Goal: Use online tool/utility: Utilize a website feature to perform a specific function

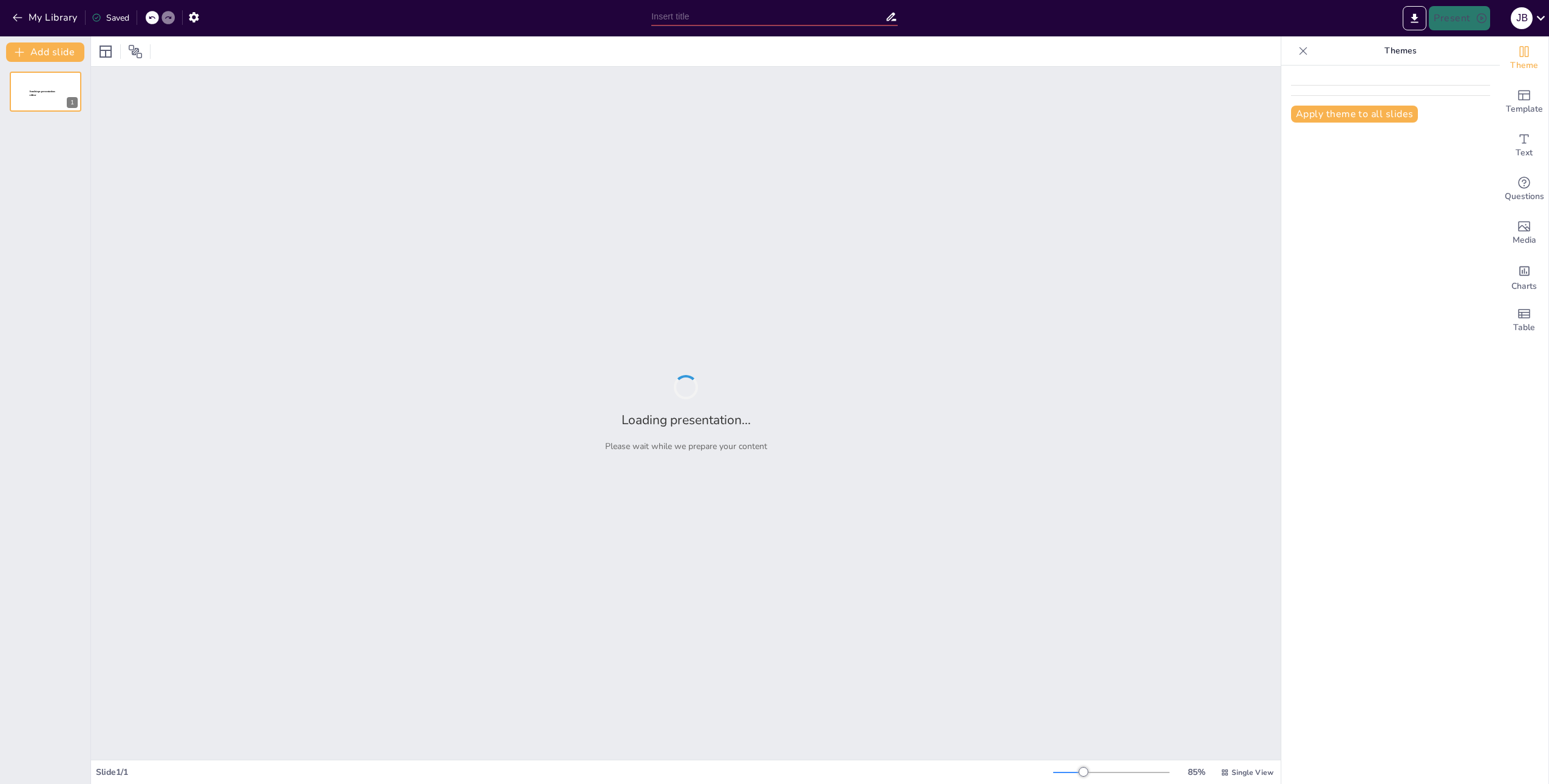
type input "Imported Präsentation- Behälterwerkstatt-Shortpaper.ppt"
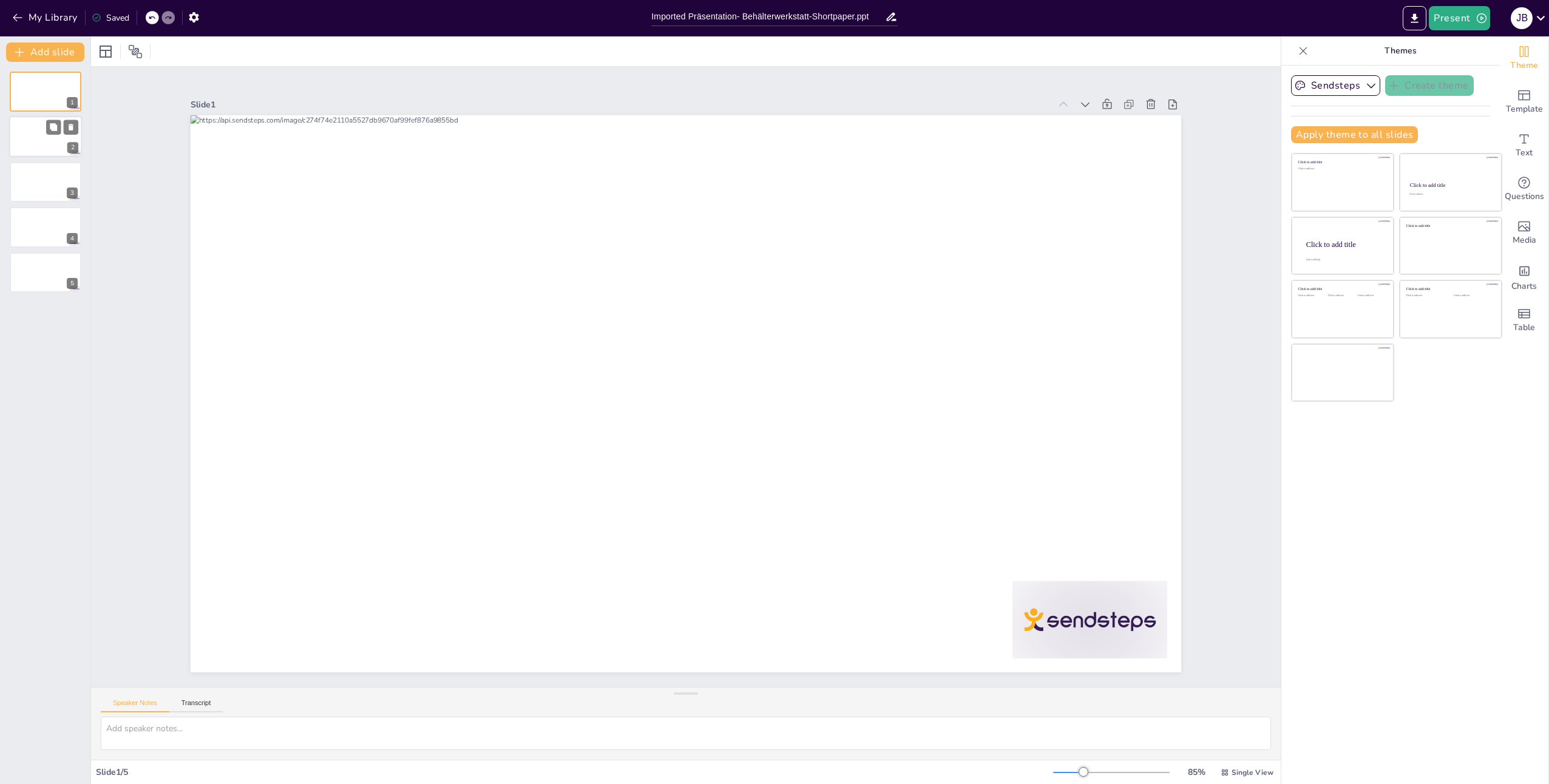
click at [50, 140] on div at bounding box center [45, 137] width 73 height 41
click at [49, 179] on button at bounding box center [53, 172] width 15 height 15
click at [37, 138] on div at bounding box center [45, 137] width 73 height 41
click at [1517, 102] on icon "Add ready made slides" at bounding box center [1524, 95] width 15 height 15
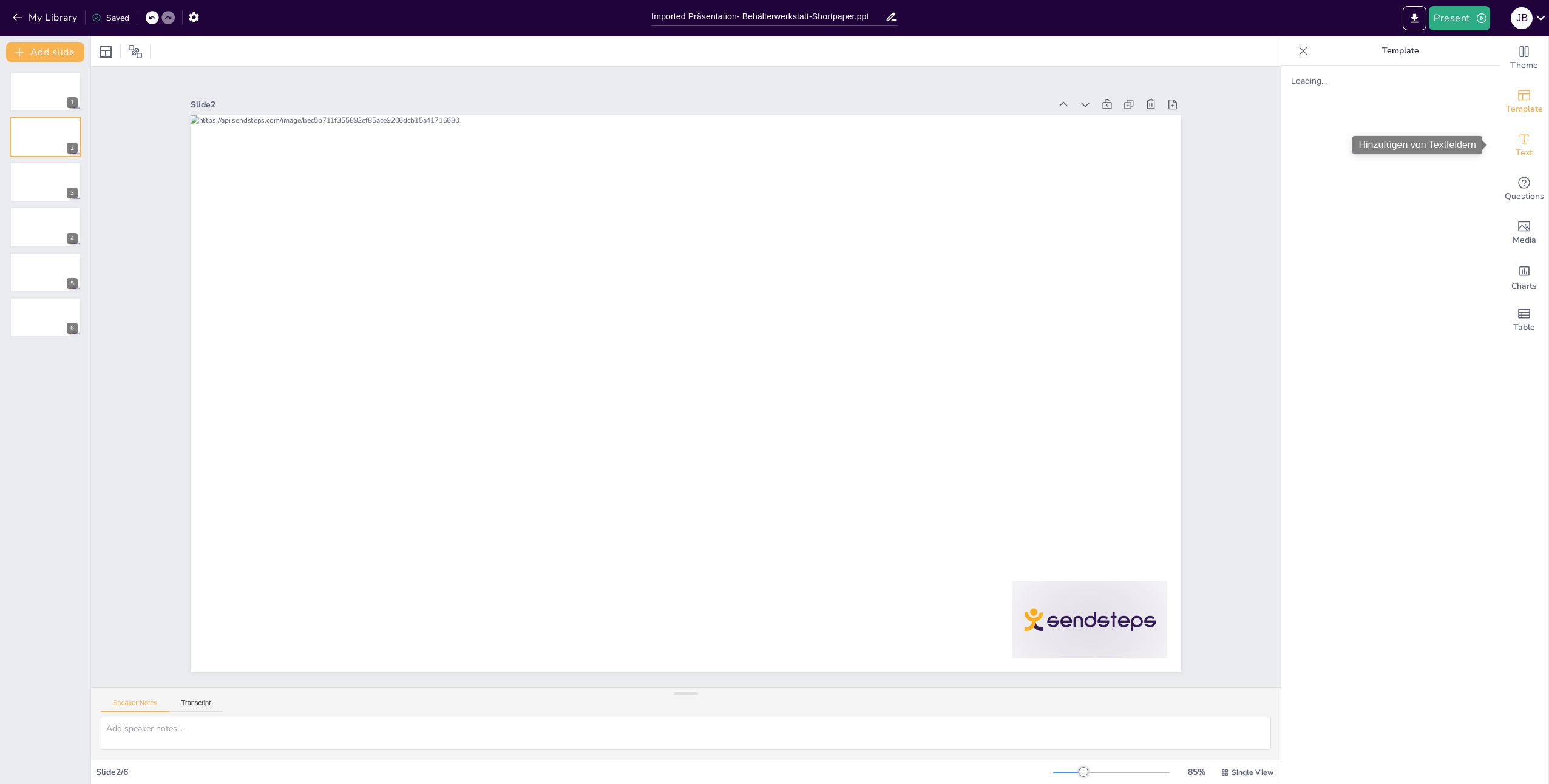
click at [1519, 151] on span "Text" at bounding box center [1524, 153] width 17 height 13
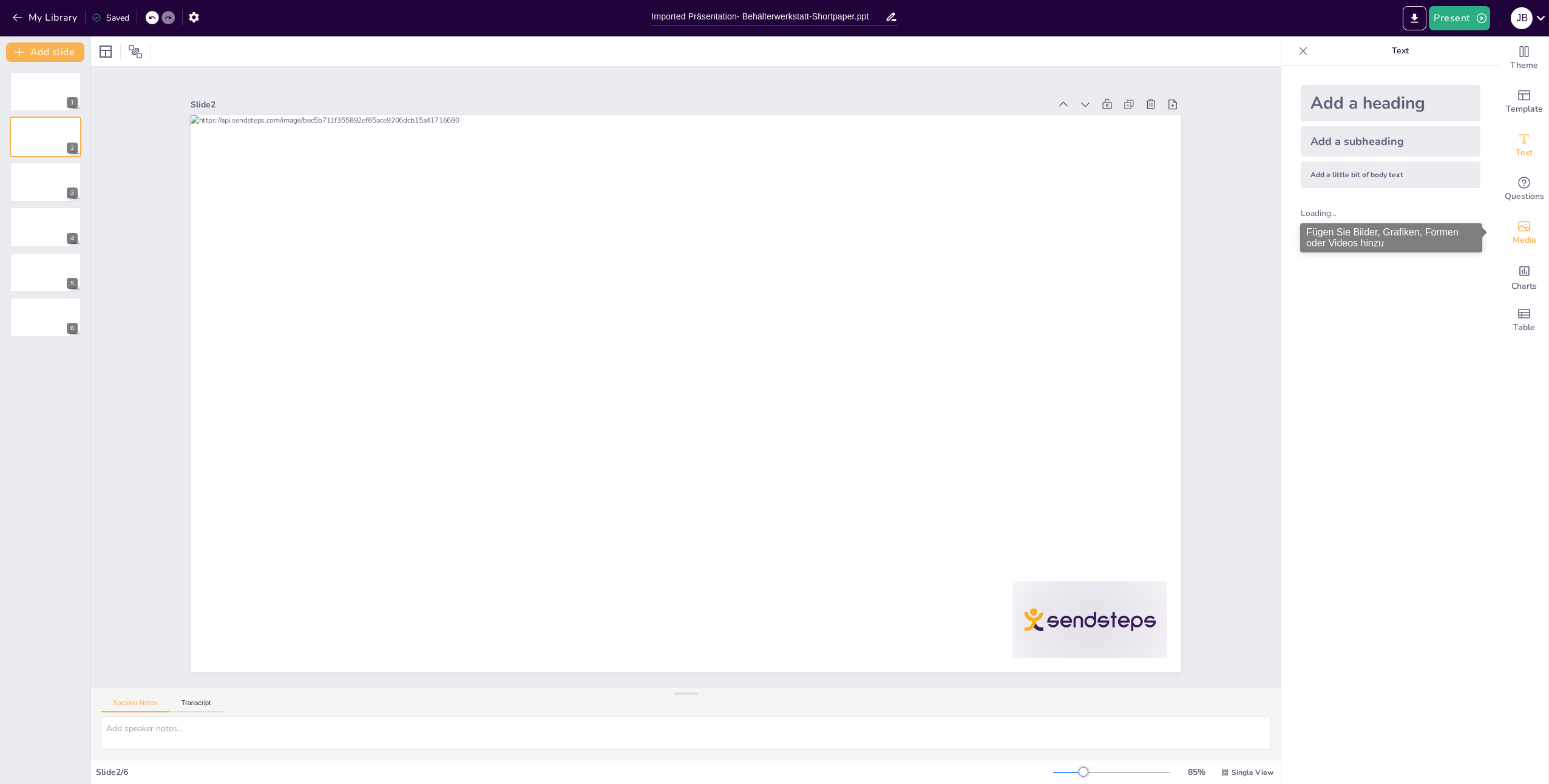
click at [1519, 238] on span "Media" at bounding box center [1524, 240] width 23 height 13
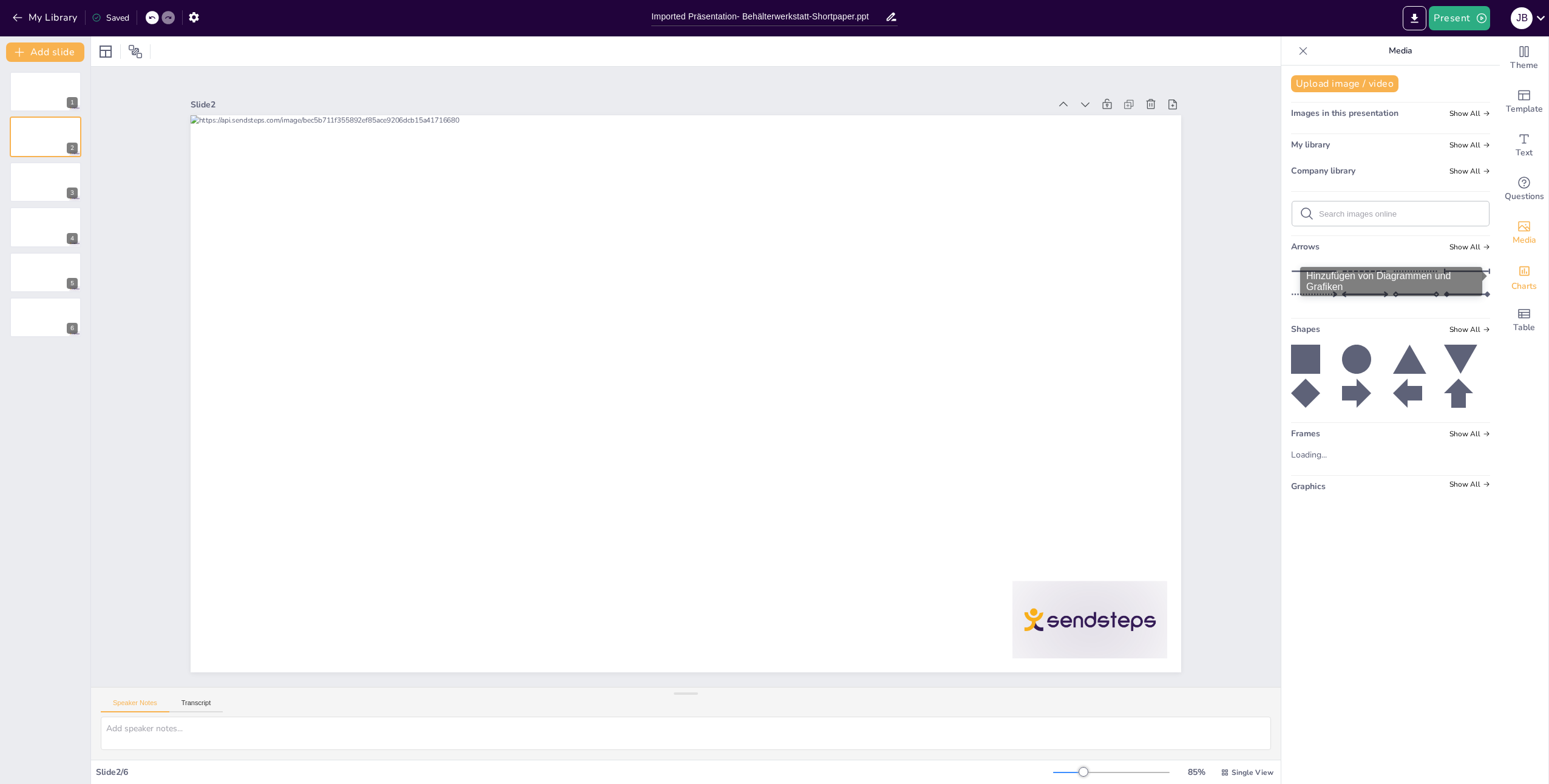
click at [1519, 268] on icon "Add charts and graphs" at bounding box center [1524, 271] width 10 height 9
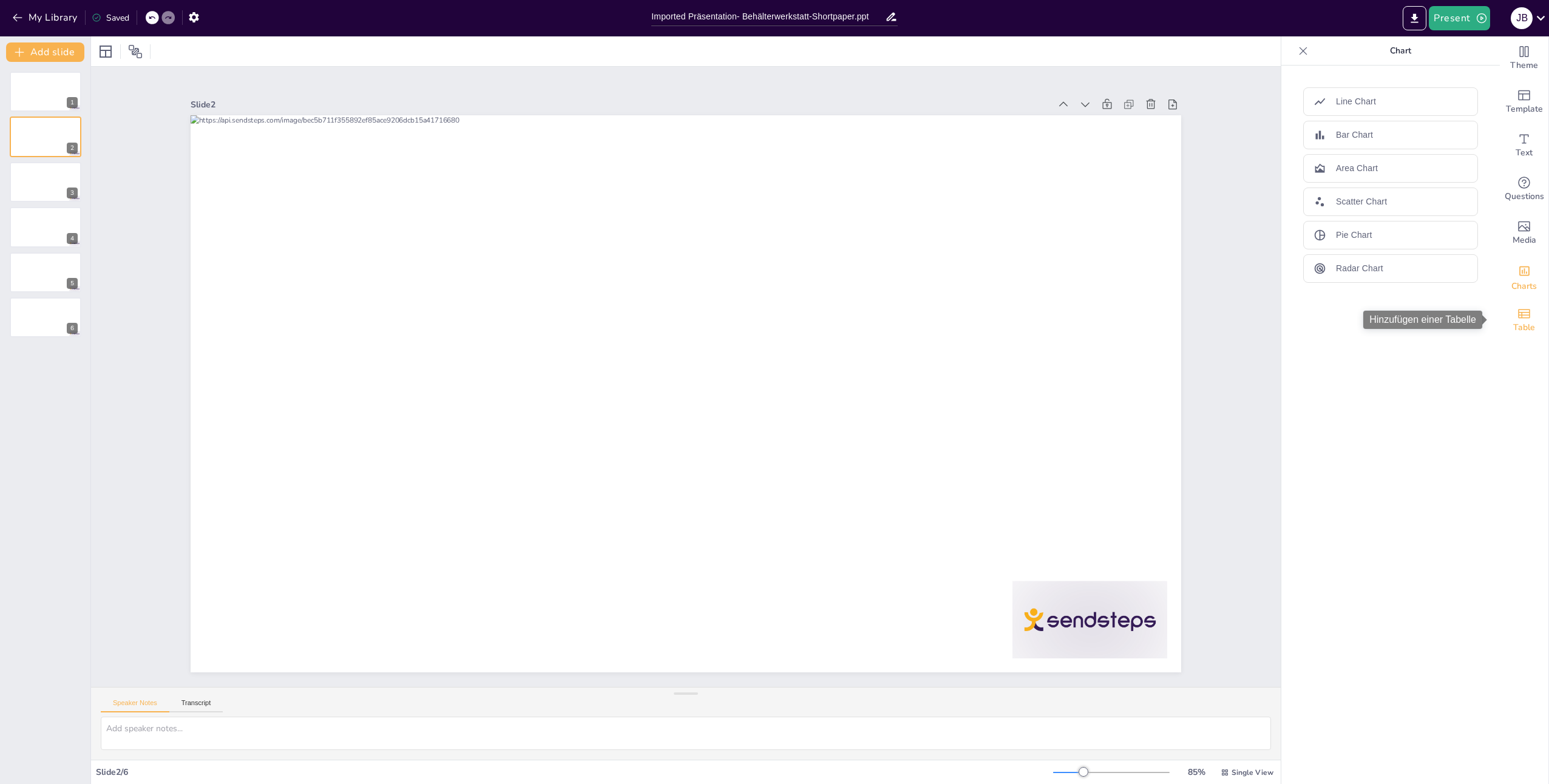
click at [1520, 316] on icon "Add a table" at bounding box center [1524, 313] width 15 height 15
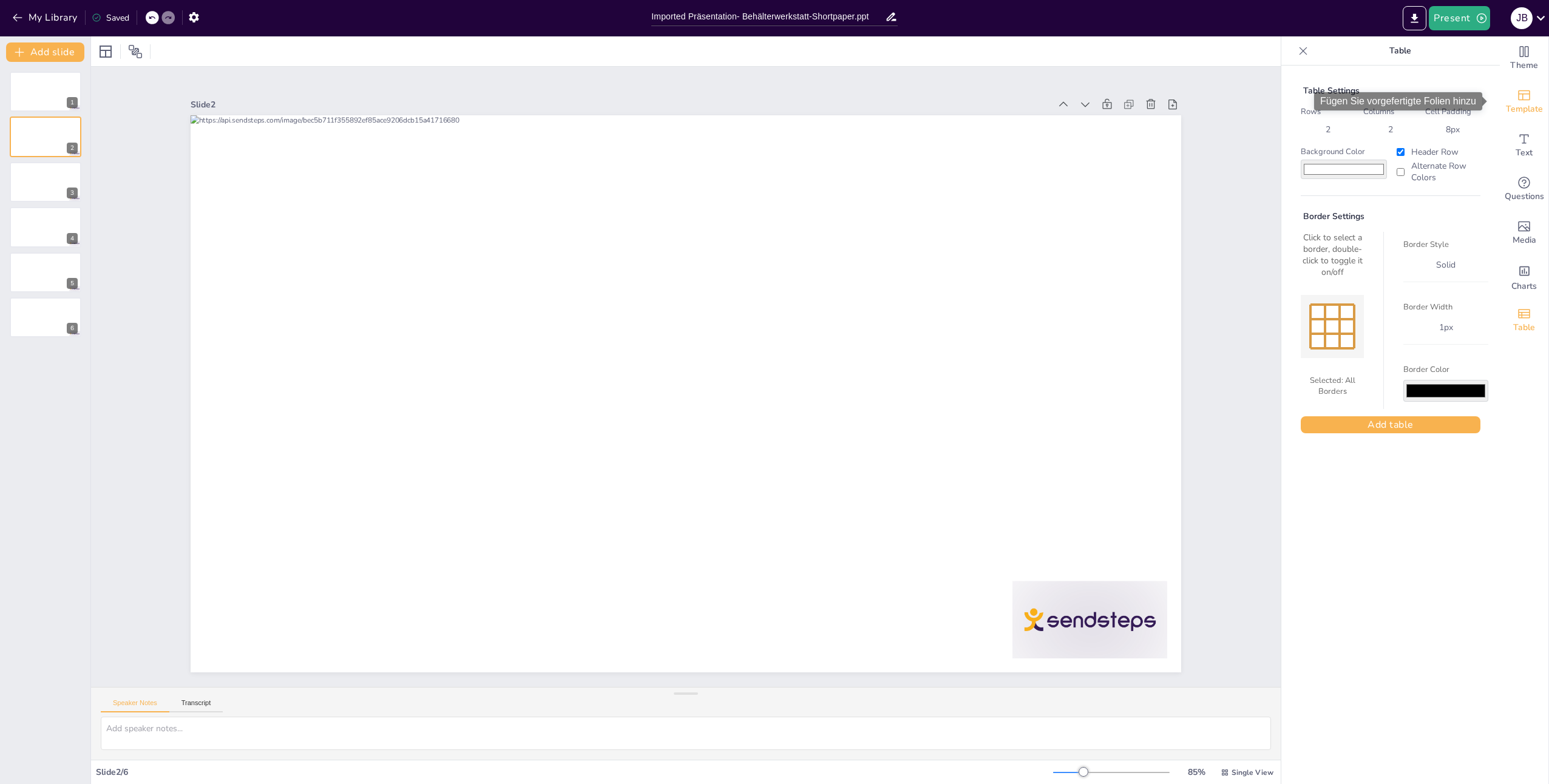
click at [1517, 95] on icon "Add ready made slides" at bounding box center [1524, 95] width 15 height 15
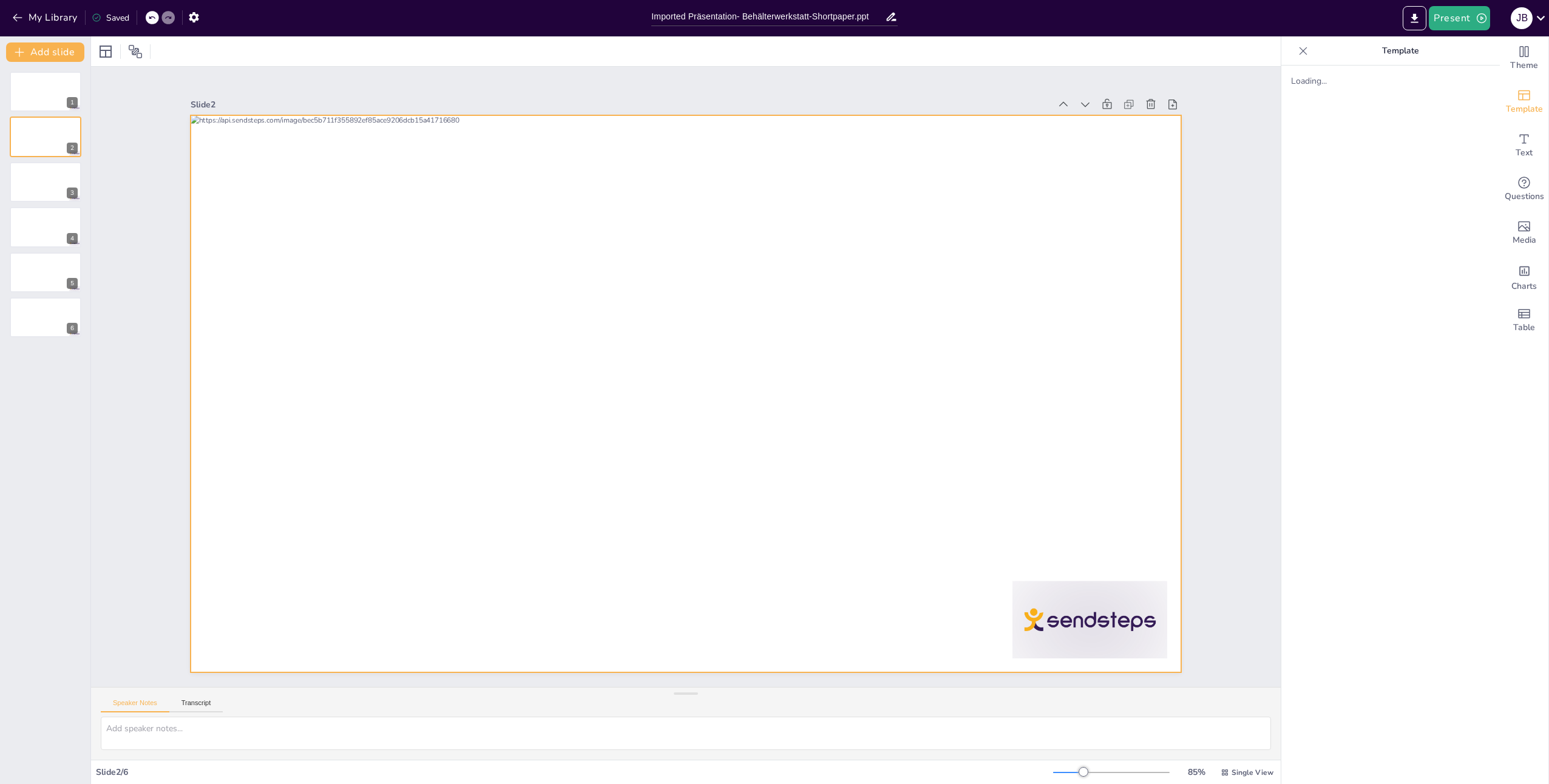
click at [465, 289] on div at bounding box center [684, 394] width 1043 height 658
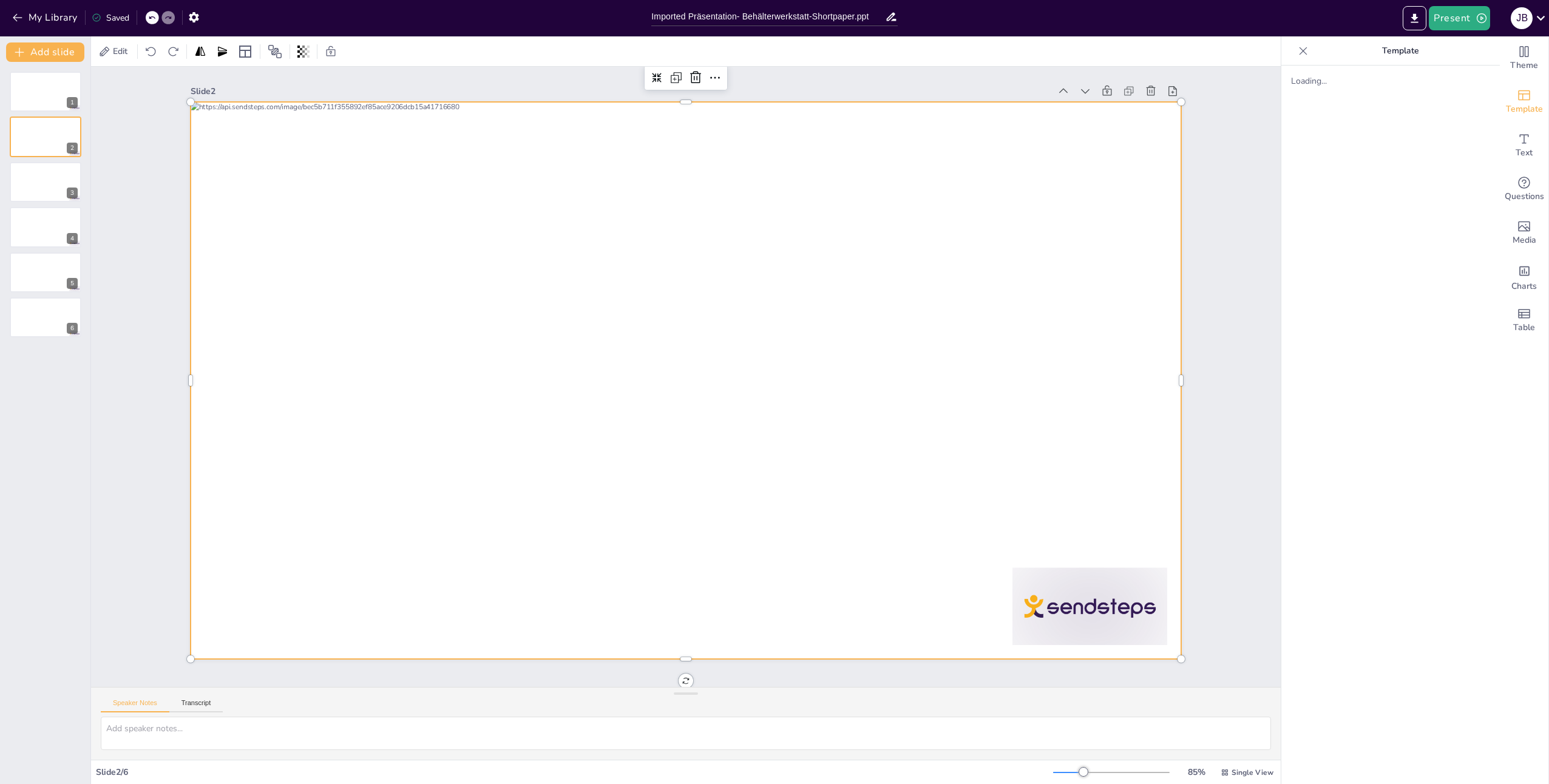
scroll to position [20, 0]
click at [462, 364] on div at bounding box center [685, 379] width 1132 height 912
click at [587, 309] on div at bounding box center [686, 379] width 1085 height 751
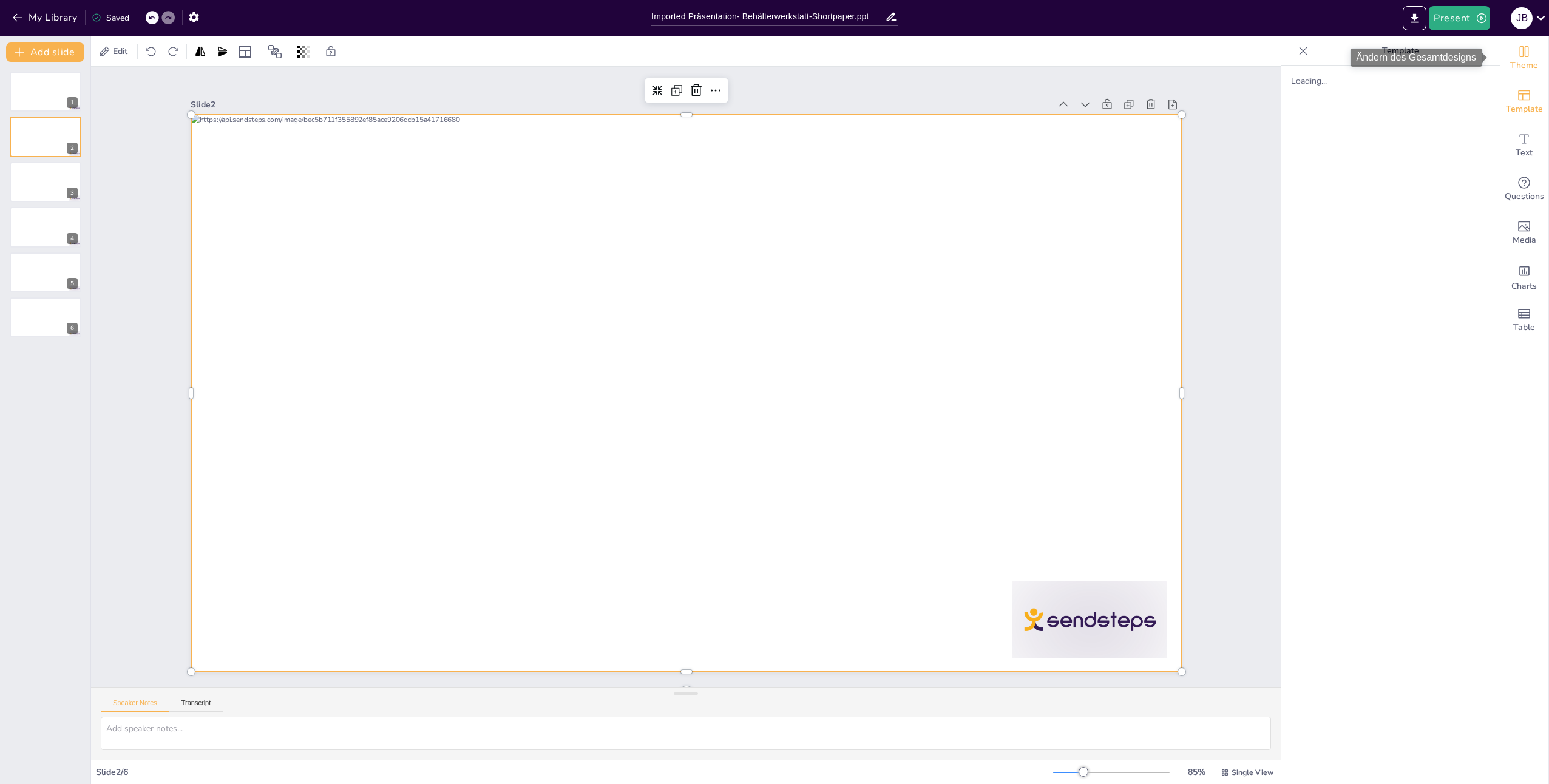
click at [1523, 61] on span "Theme" at bounding box center [1524, 65] width 28 height 13
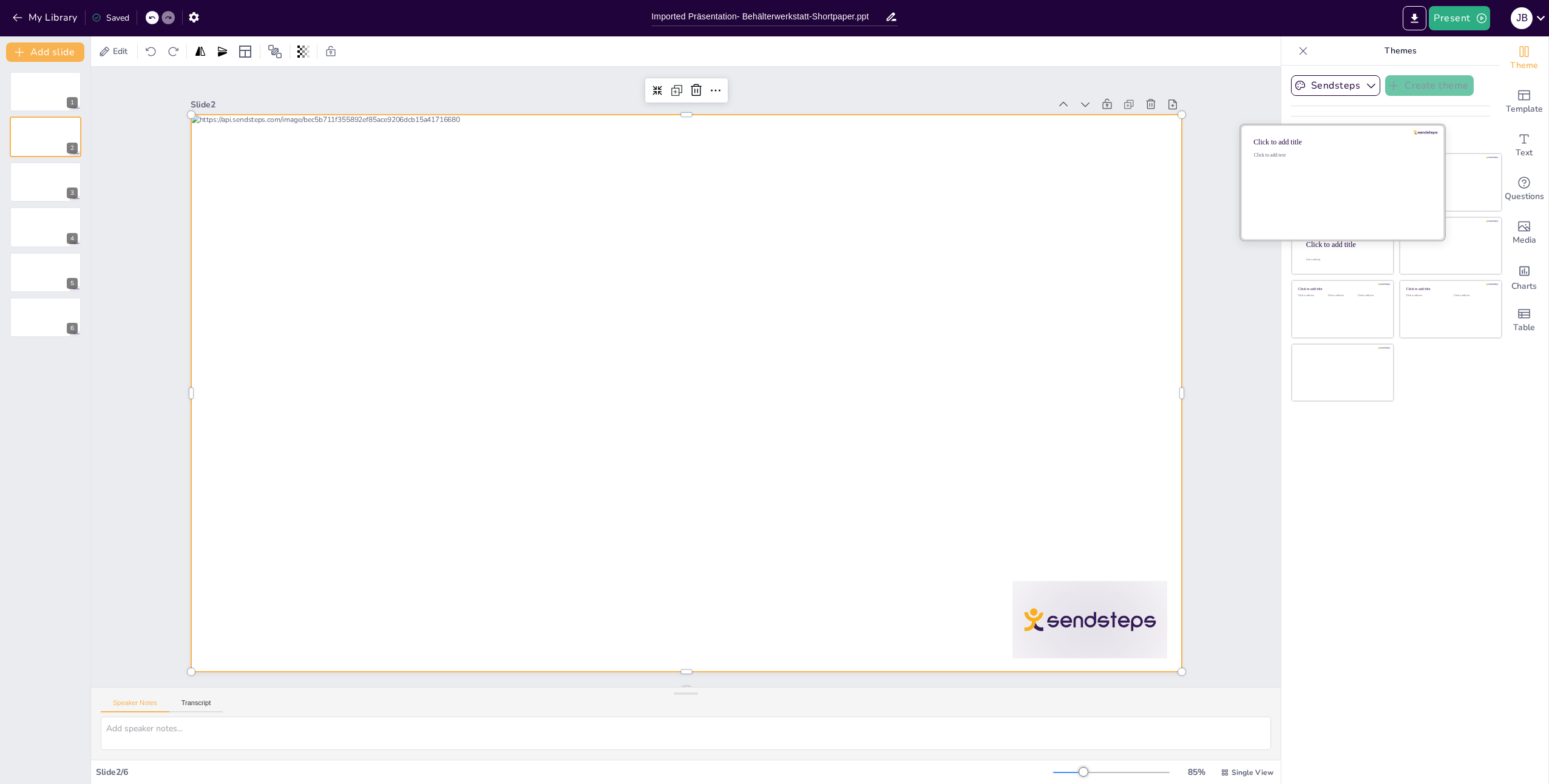
click at [1343, 182] on div "Click to add text" at bounding box center [1341, 189] width 174 height 75
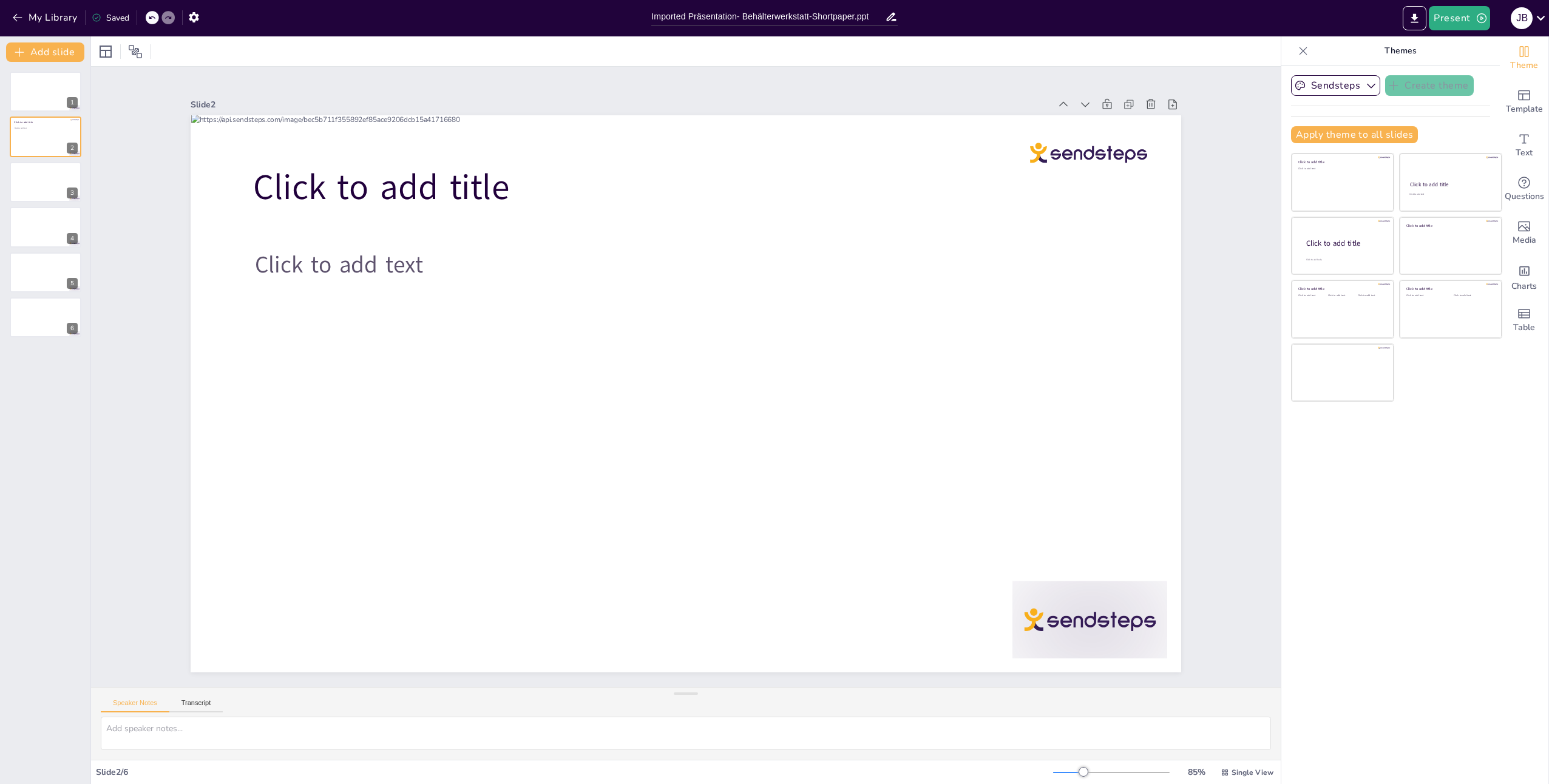
click at [152, 18] on icon at bounding box center [152, 18] width 8 height 8
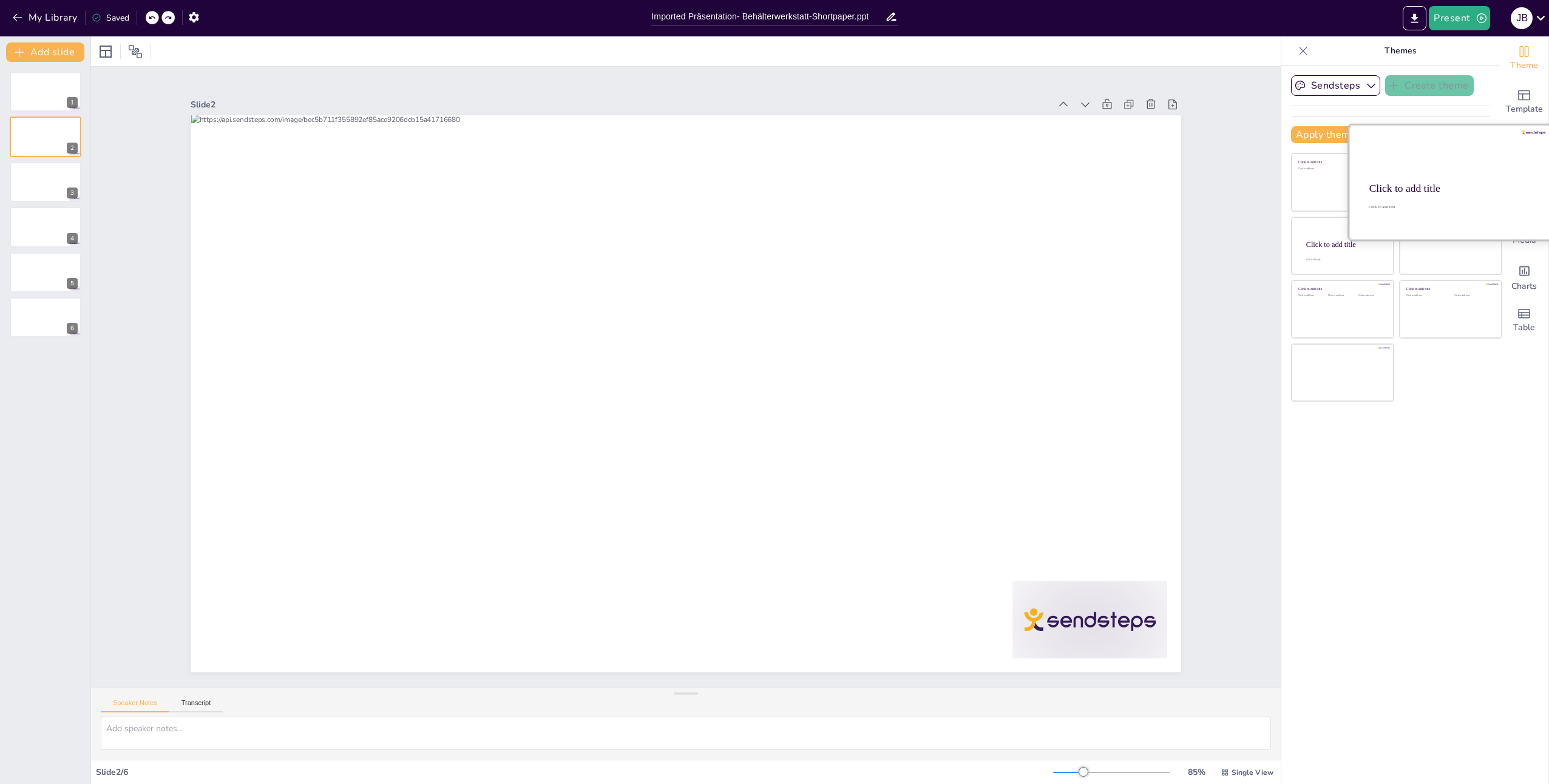
click at [1457, 193] on div "Click to add title" at bounding box center [1449, 188] width 161 height 12
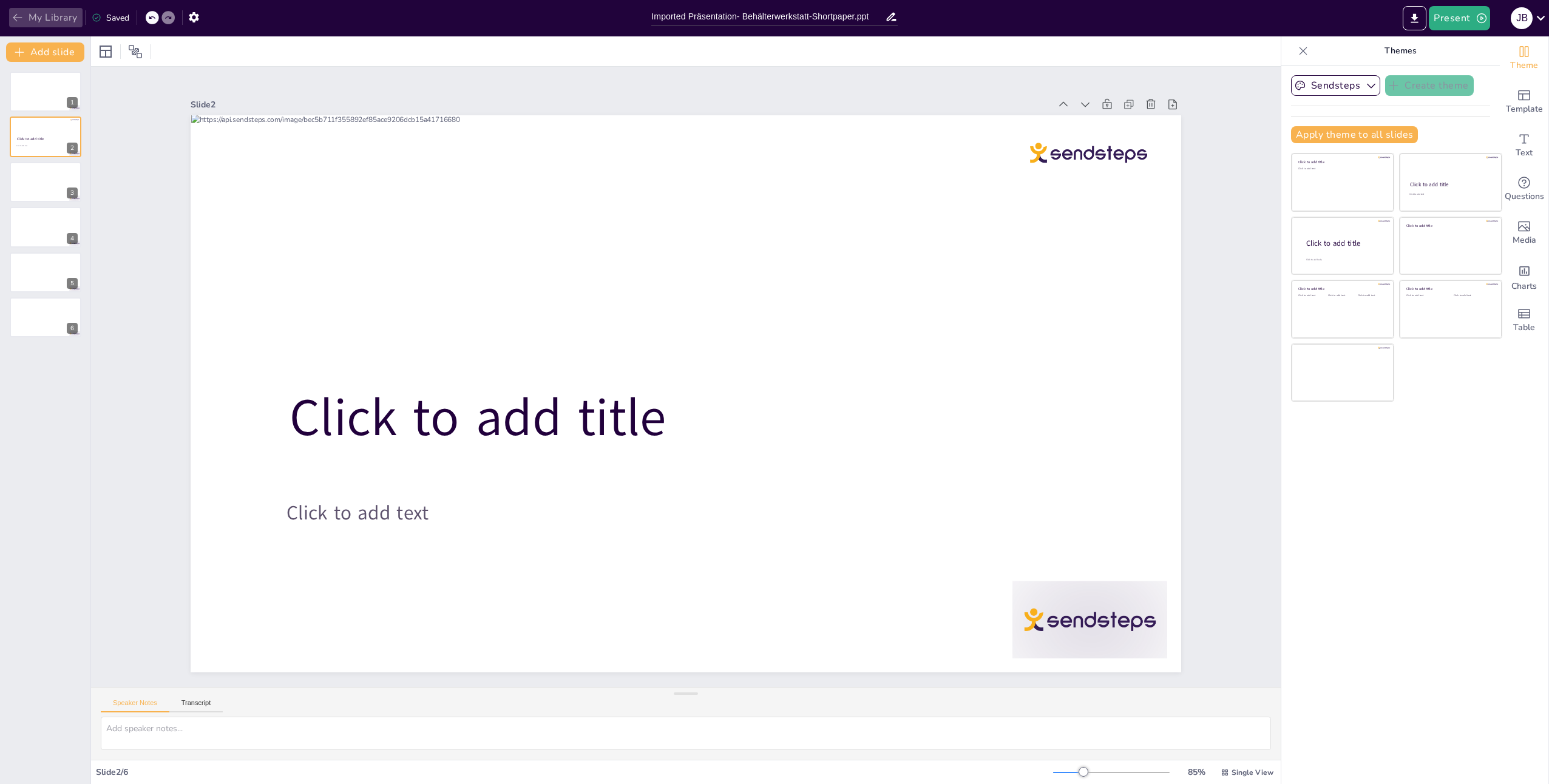
click at [21, 19] on icon "button" at bounding box center [17, 17] width 12 height 12
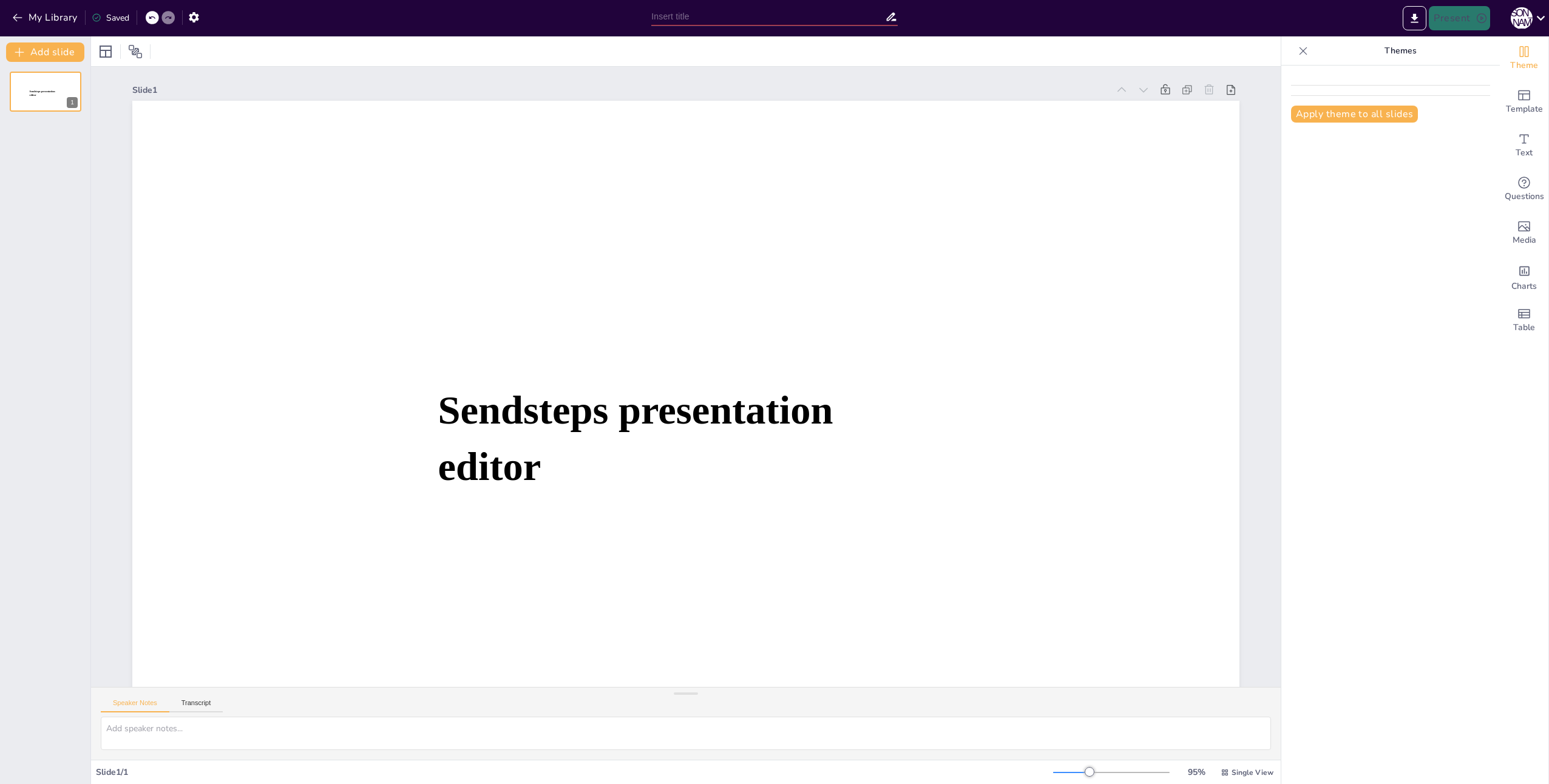
type input "Imported Präsentation- Behälterwerkstatt-Shortpaper.ppt"
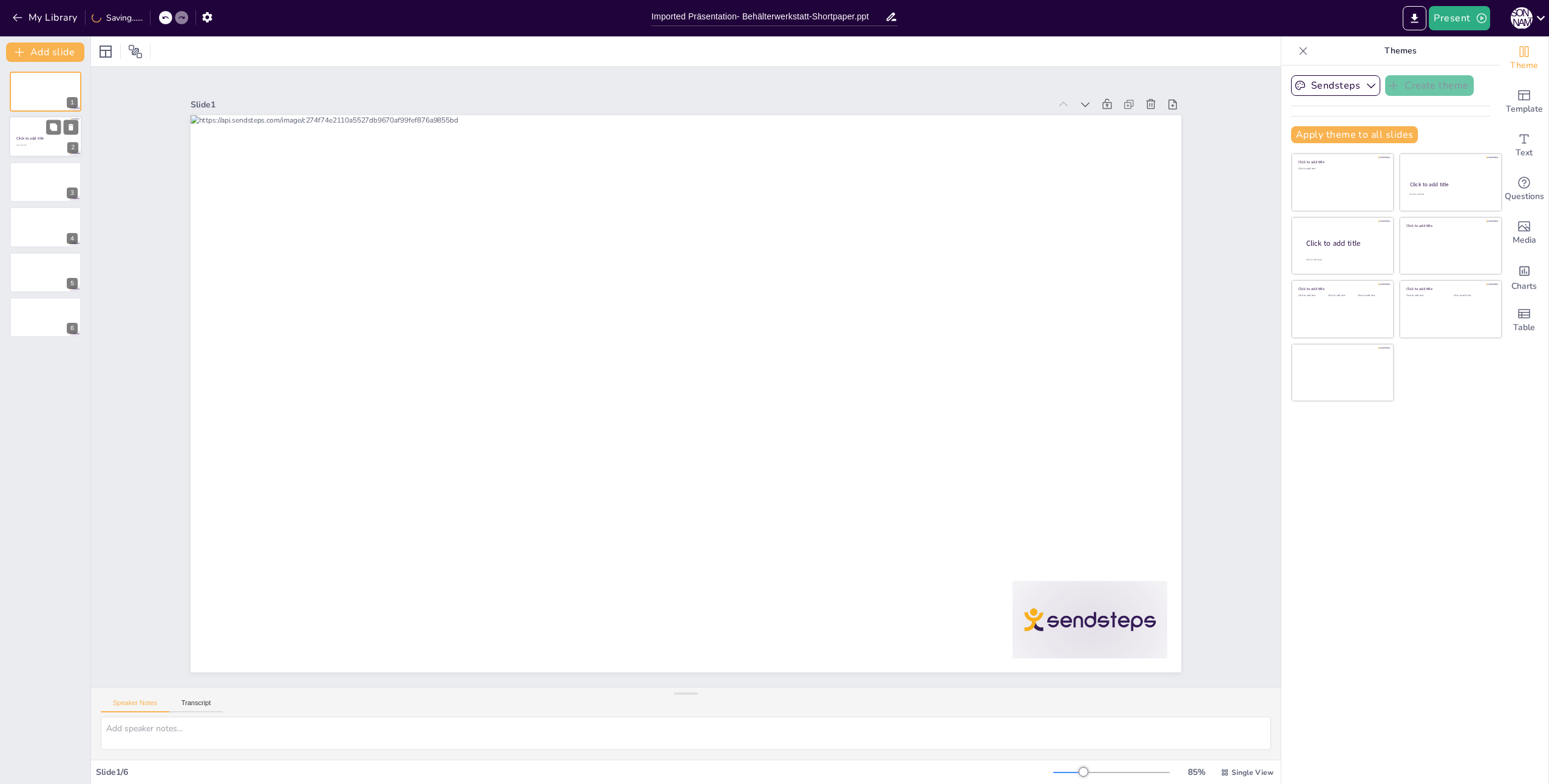
click at [45, 129] on div at bounding box center [45, 137] width 73 height 41
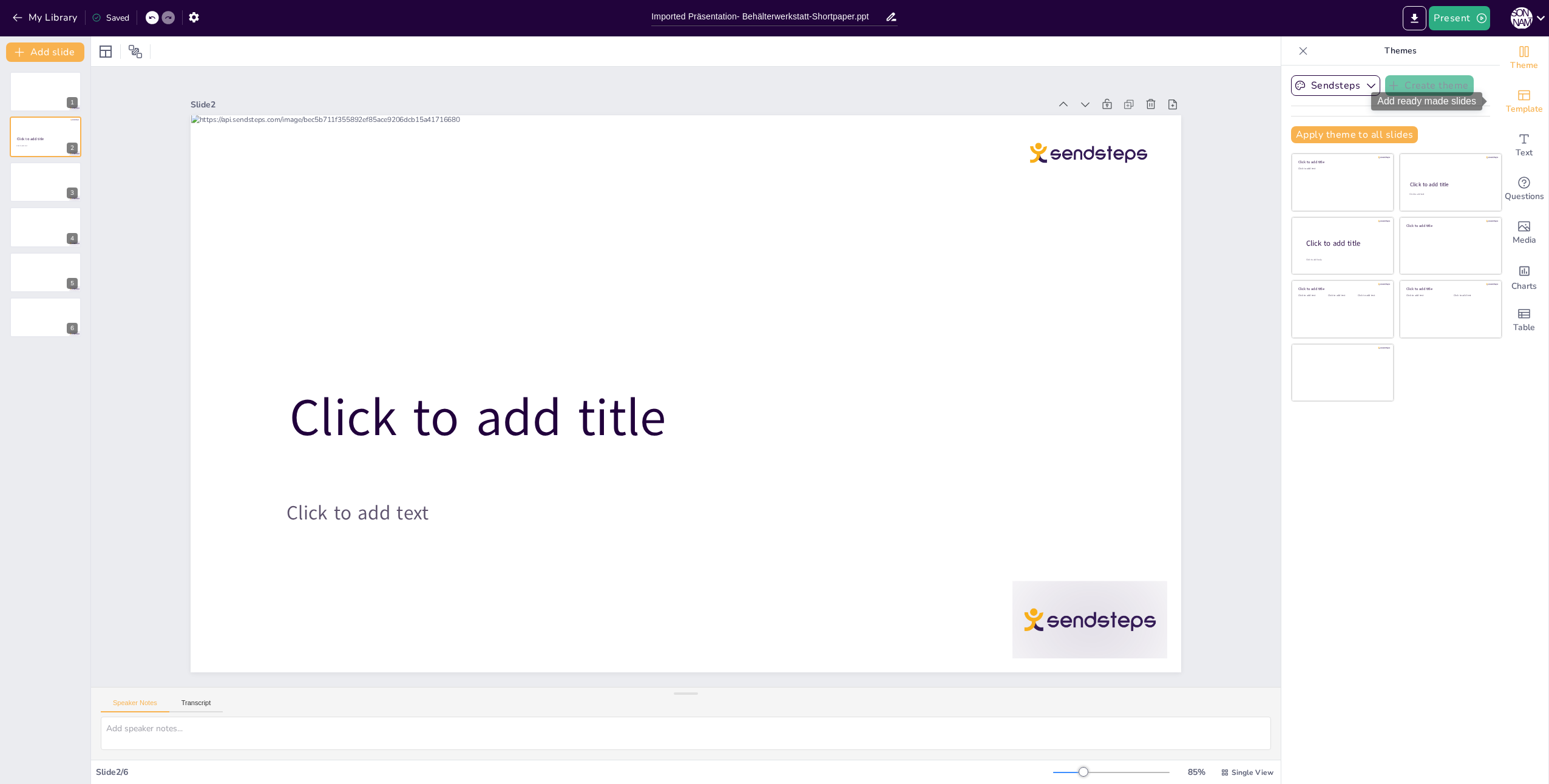
click at [1517, 103] on span "Template" at bounding box center [1524, 109] width 37 height 13
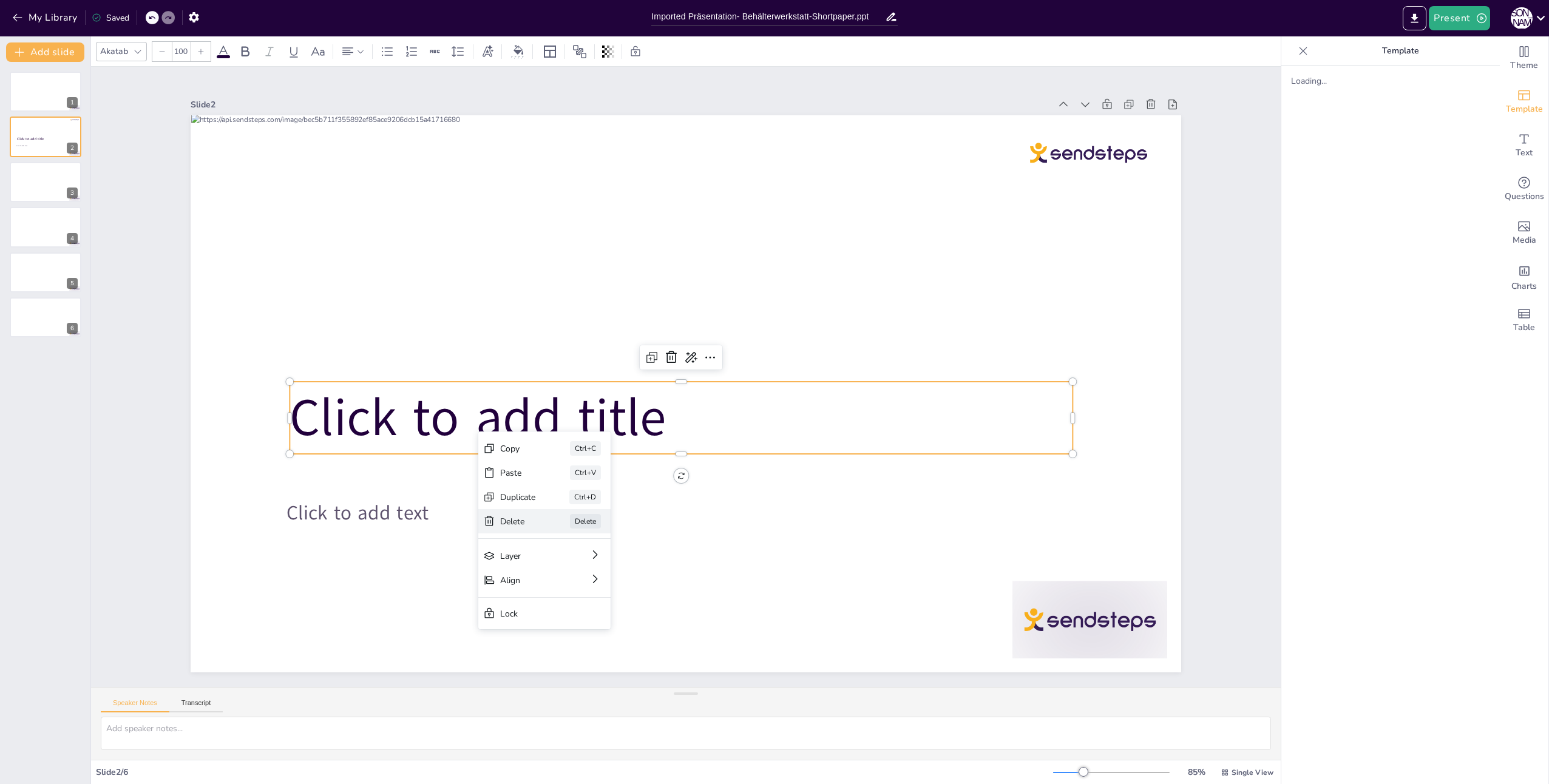
click at [515, 516] on div "Delete" at bounding box center [518, 521] width 36 height 11
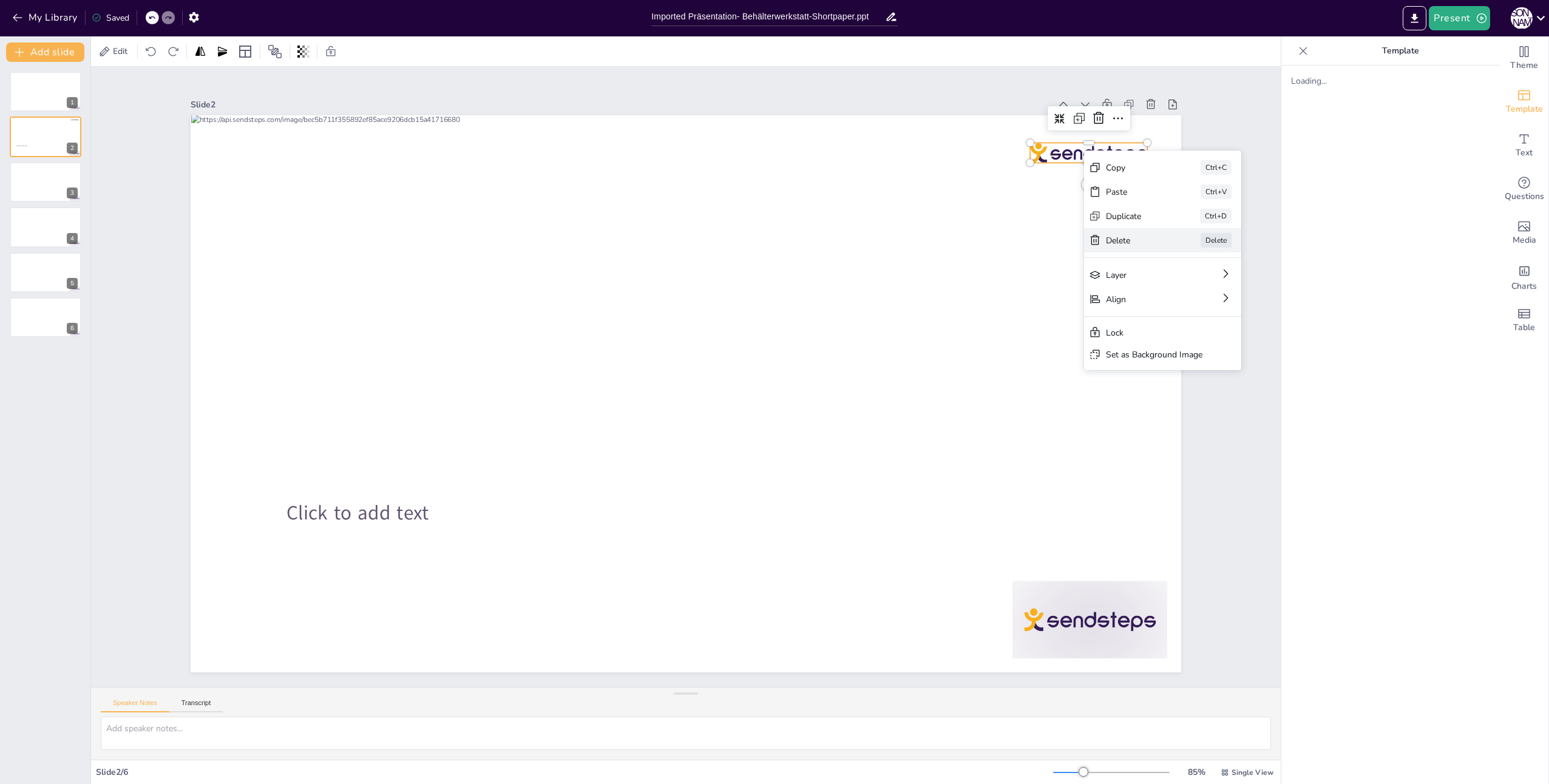
click at [1117, 242] on div "Delete" at bounding box center [1136, 241] width 61 height 11
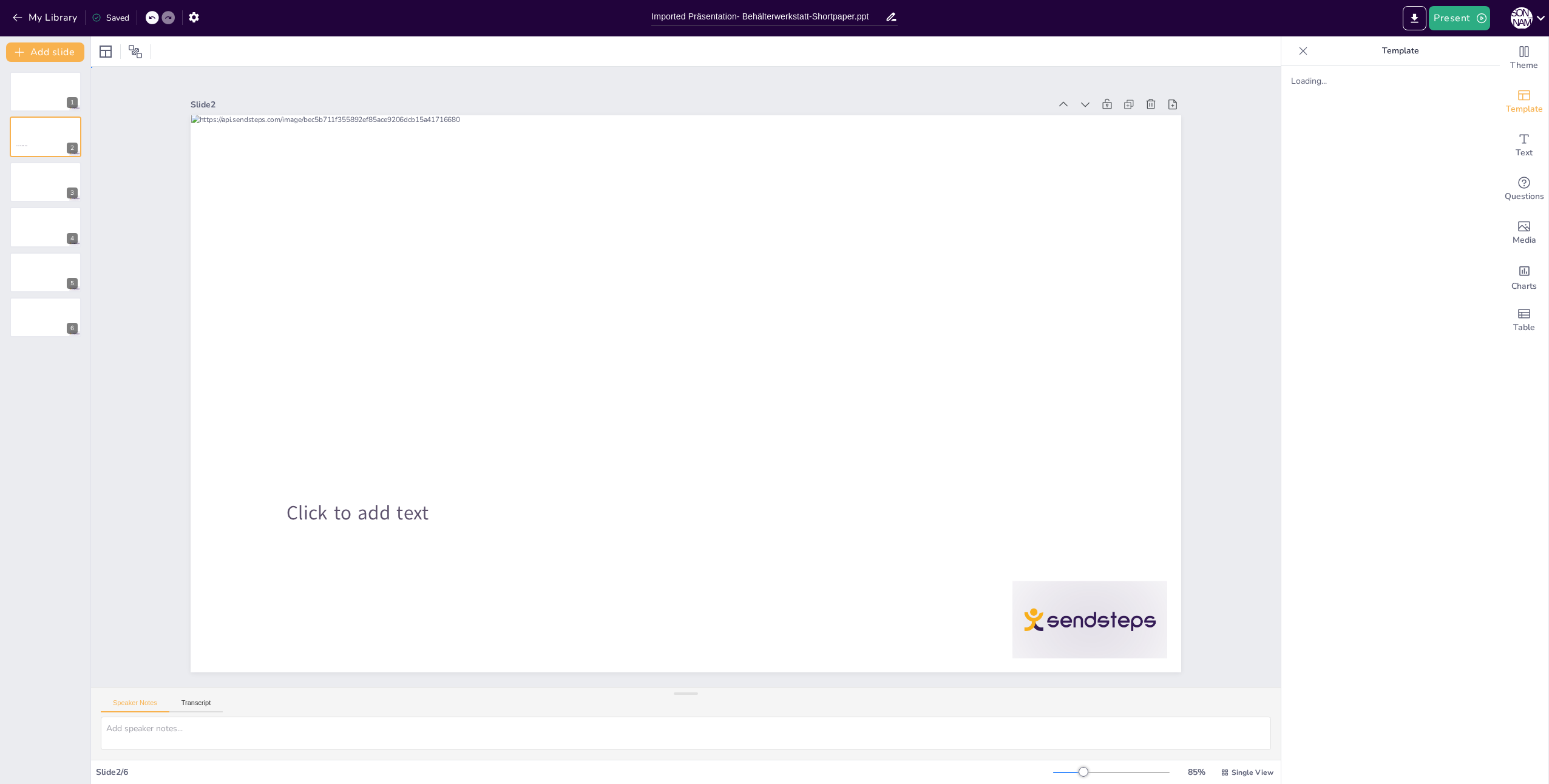
click at [1174, 525] on div "Slide 1 Slide 2 Click to add text Slide 3 Slide 4 Slide 5 Slide 6" at bounding box center [686, 377] width 1058 height 591
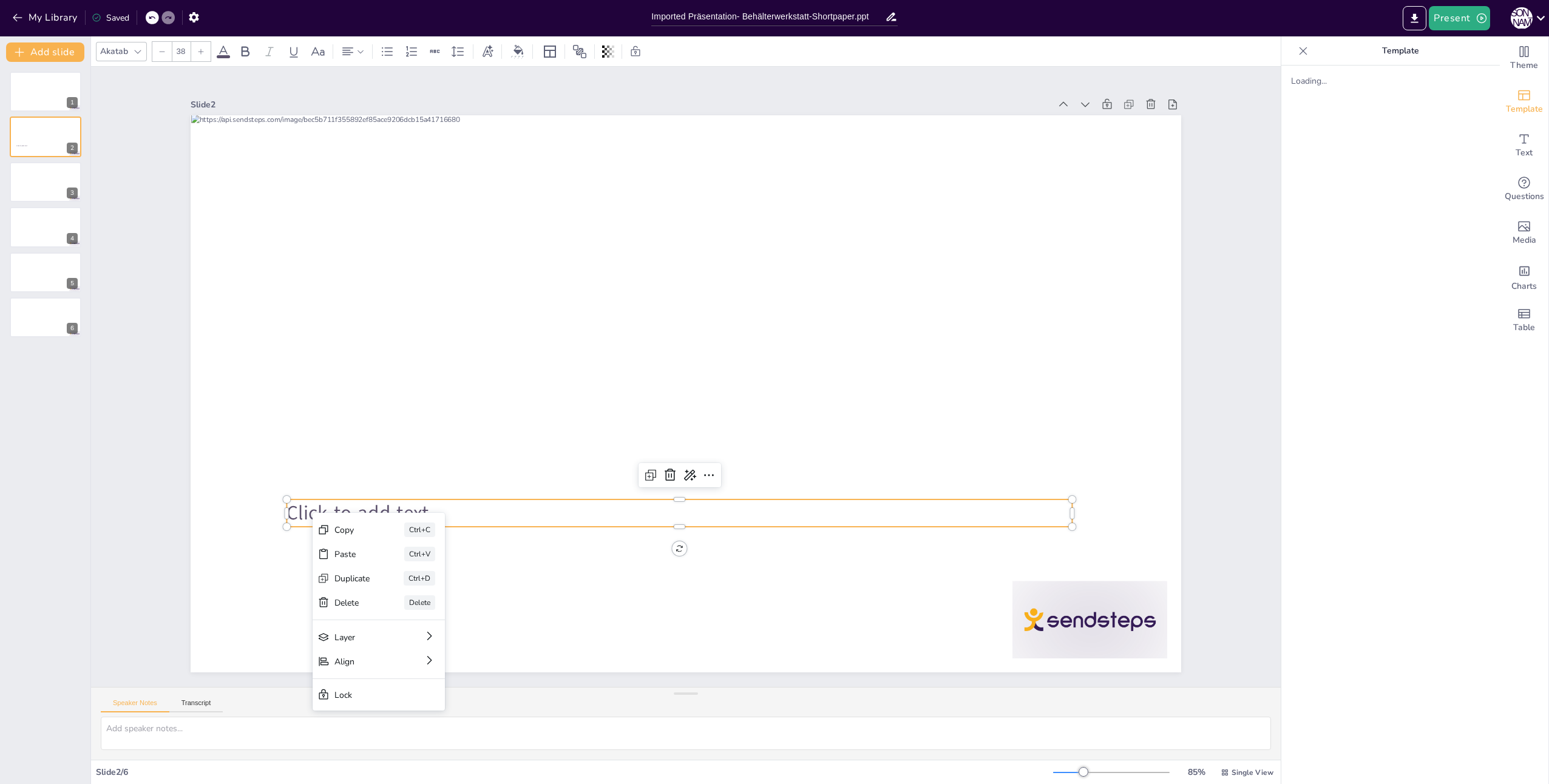
click at [351, 601] on div "Delete" at bounding box center [352, 603] width 36 height 11
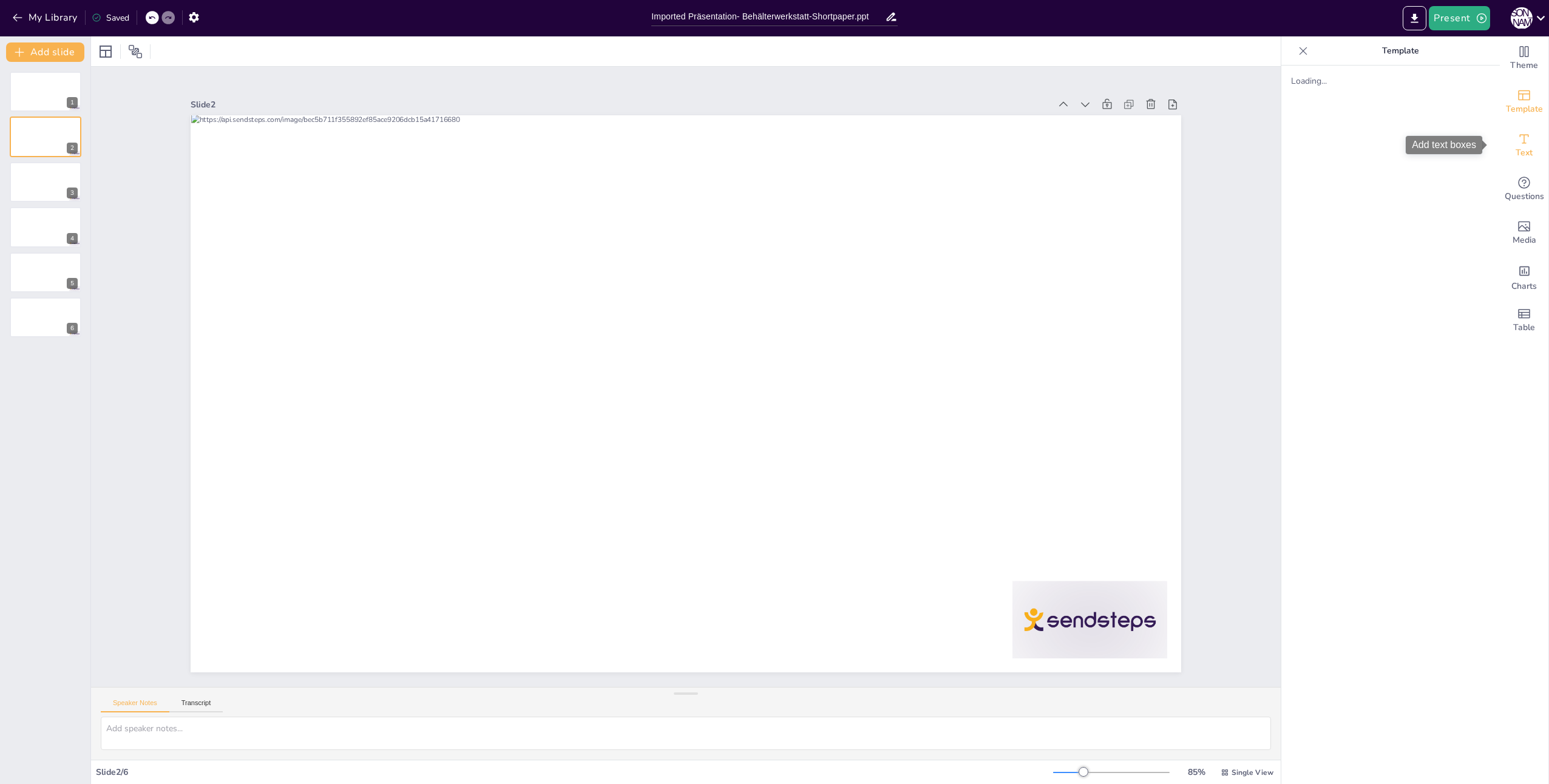
click at [1518, 143] on icon "Add text boxes" at bounding box center [1524, 139] width 15 height 15
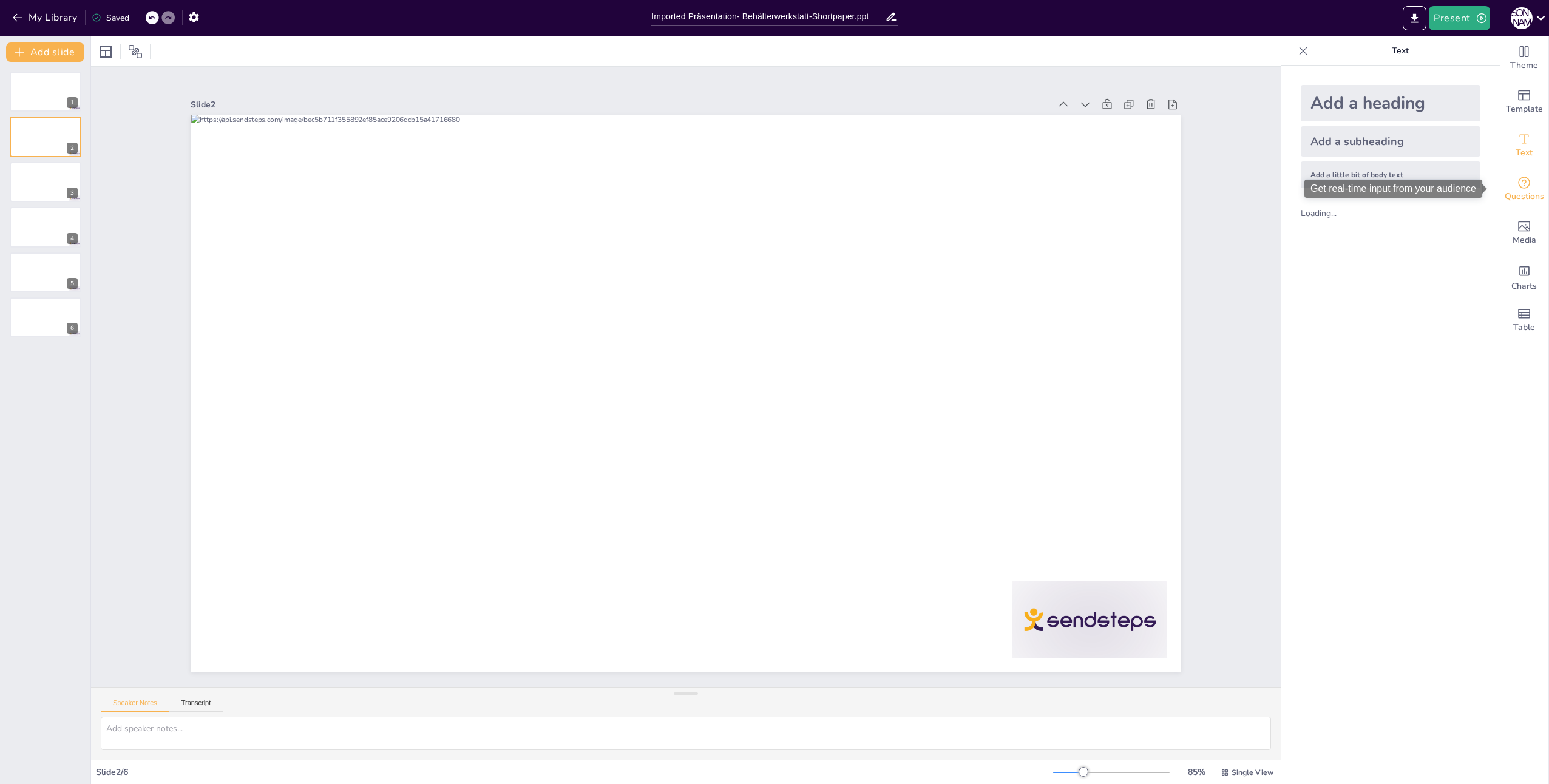
click at [1529, 188] on div "Questions" at bounding box center [1524, 189] width 49 height 44
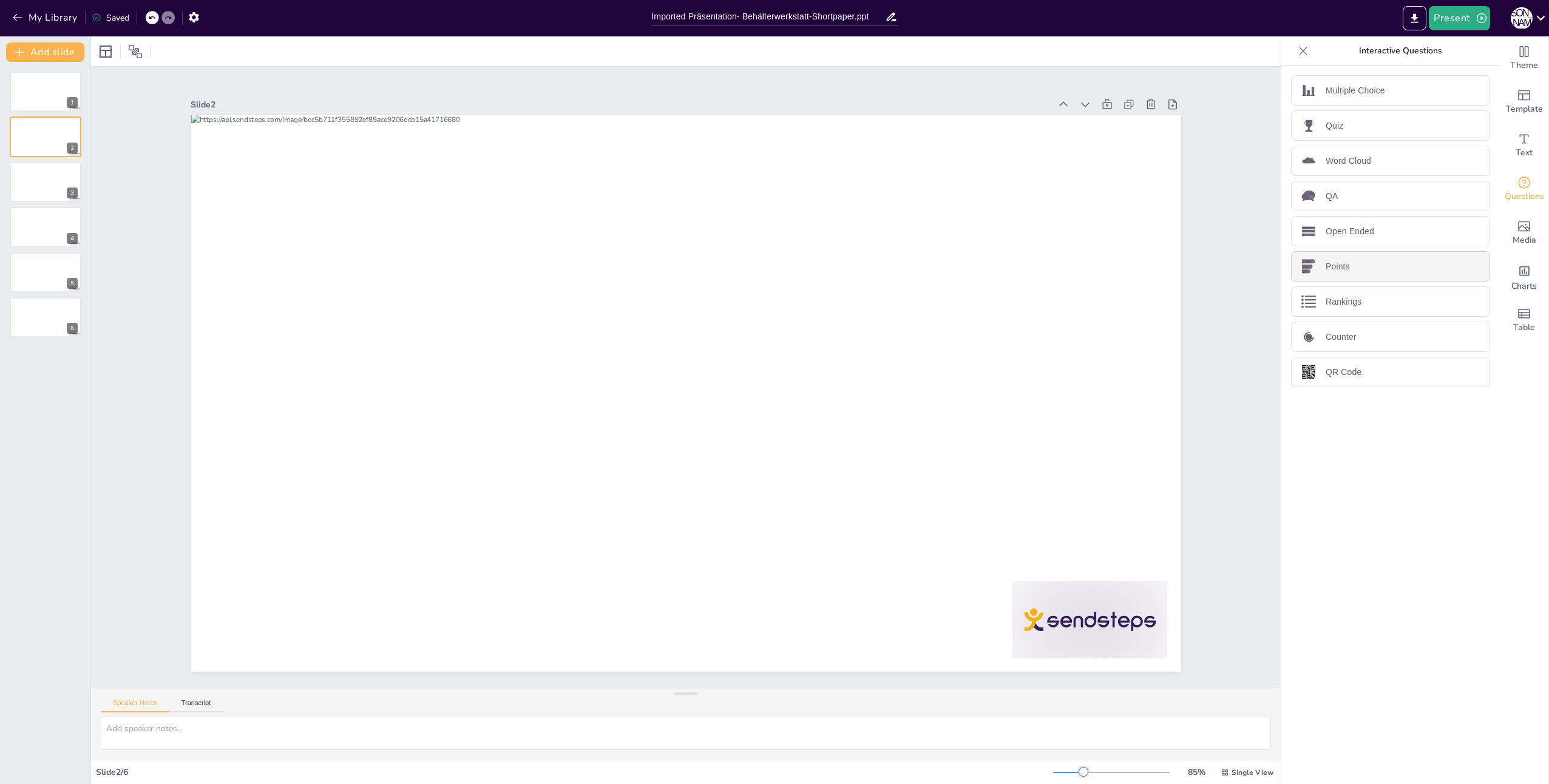
click at [1402, 270] on div "Points" at bounding box center [1390, 266] width 199 height 30
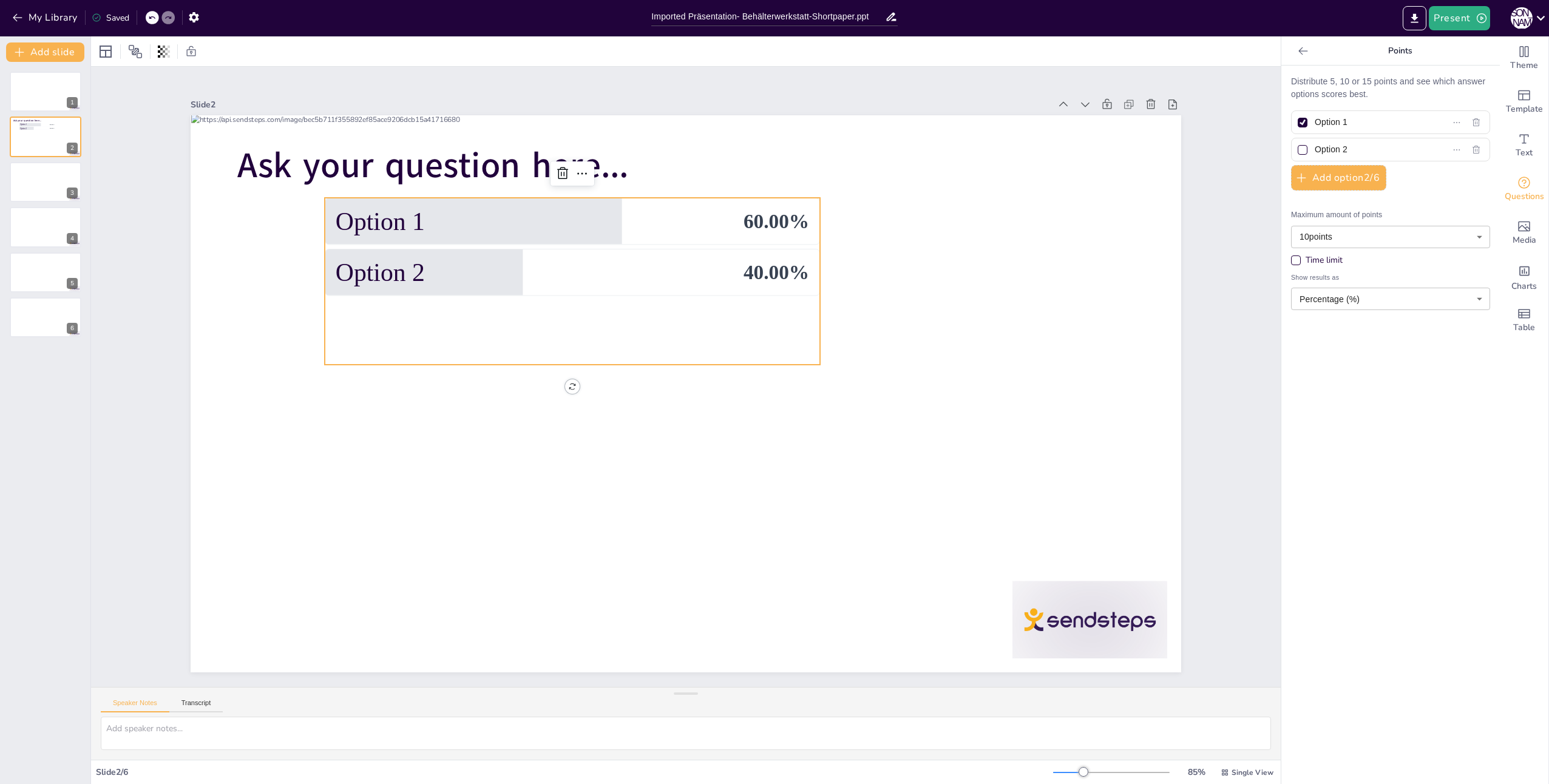
click at [150, 20] on icon at bounding box center [152, 18] width 8 height 8
click at [152, 22] on div at bounding box center [152, 17] width 13 height 13
click at [1297, 48] on icon at bounding box center [1303, 50] width 12 height 12
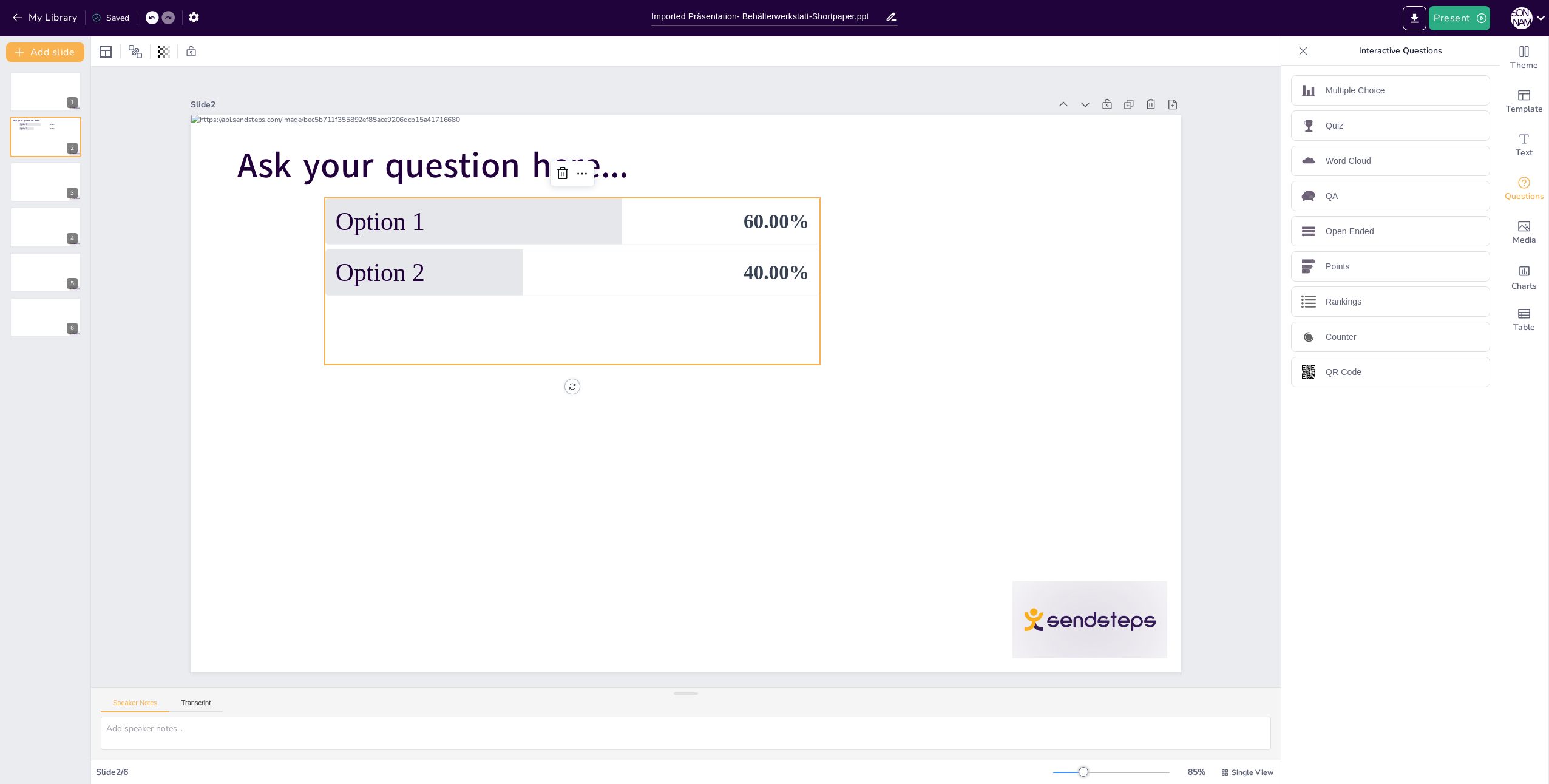
click at [1297, 48] on icon at bounding box center [1303, 50] width 12 height 12
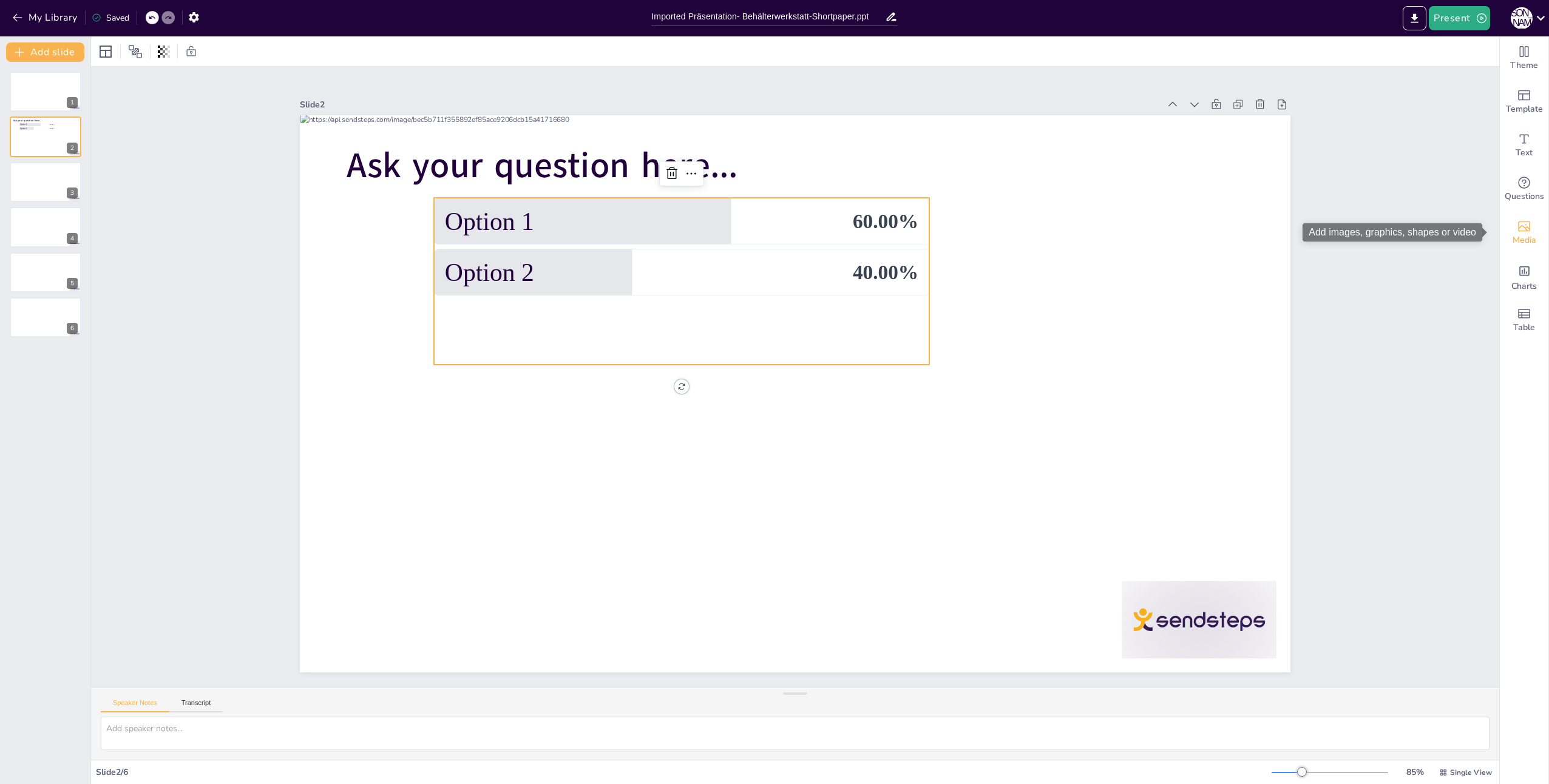
click at [1526, 229] on div "Media" at bounding box center [1524, 232] width 49 height 44
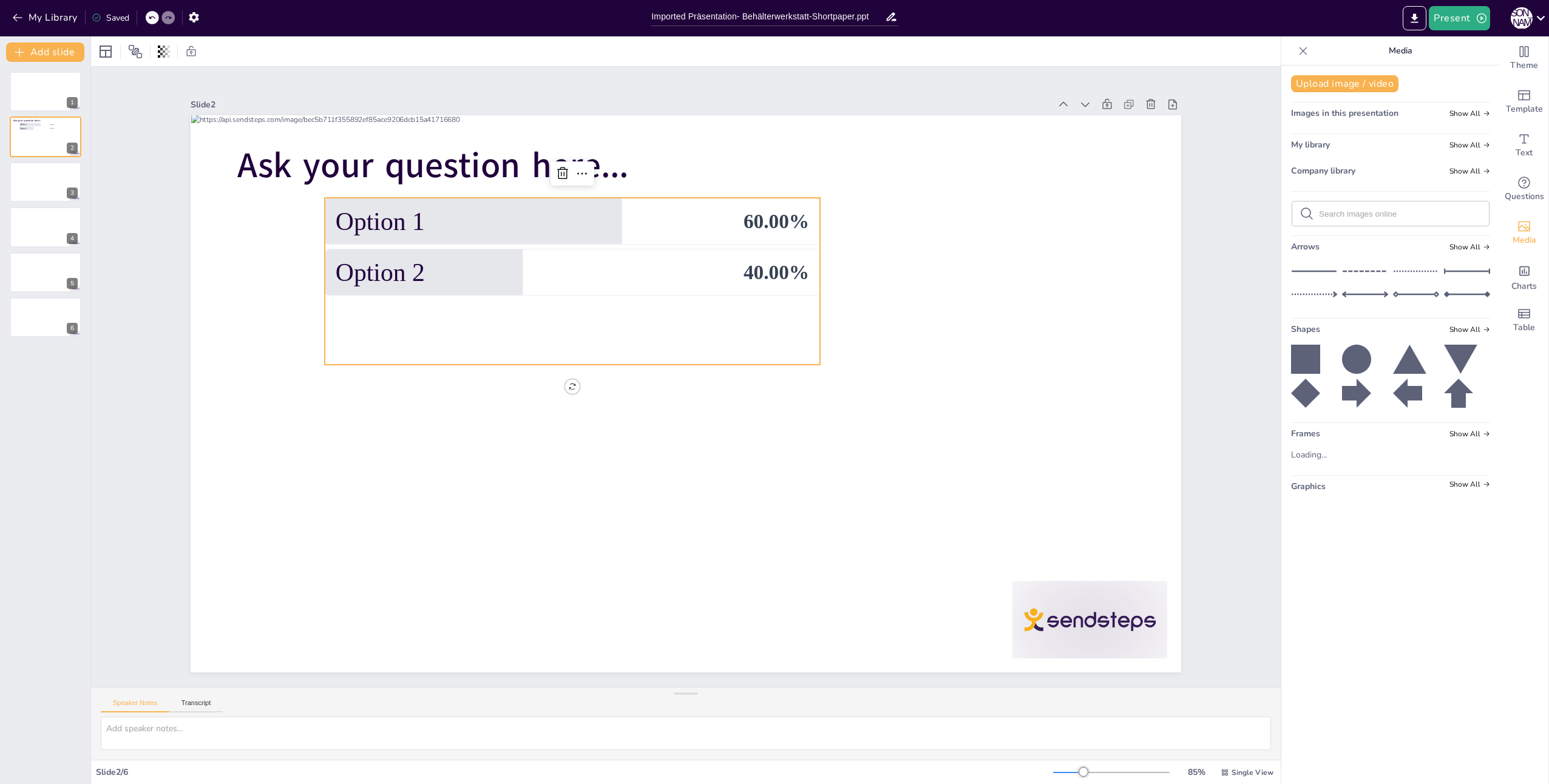
drag, startPoint x: 1375, startPoint y: 355, endPoint x: 1365, endPoint y: 361, distance: 11.7
drag, startPoint x: 1365, startPoint y: 361, endPoint x: 1362, endPoint y: 324, distance: 37.1
click at [1362, 324] on div "Shapes Show All" at bounding box center [1390, 331] width 199 height 16
click at [1514, 280] on span "Charts" at bounding box center [1524, 286] width 25 height 13
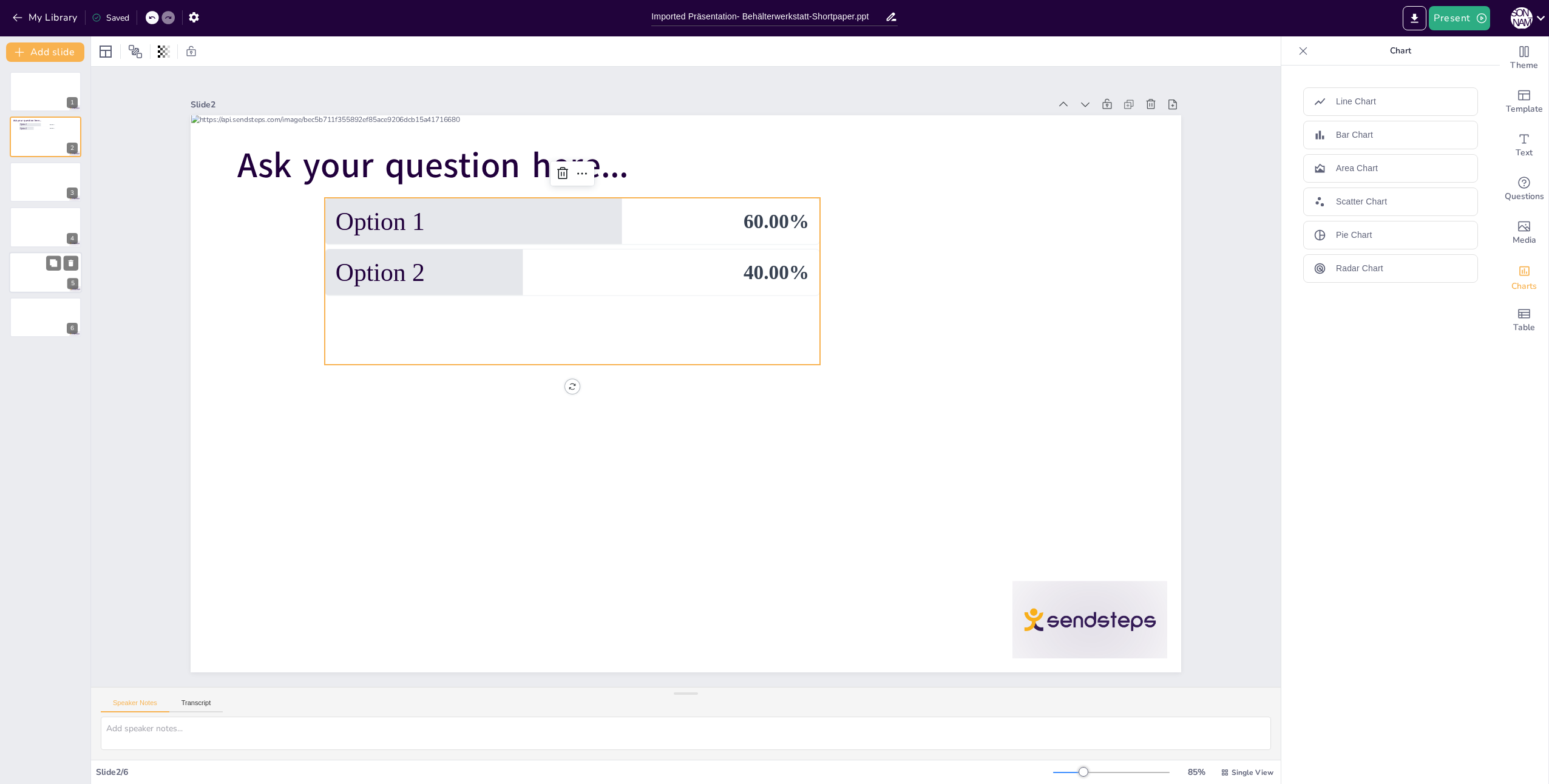
click at [38, 276] on div at bounding box center [45, 272] width 73 height 41
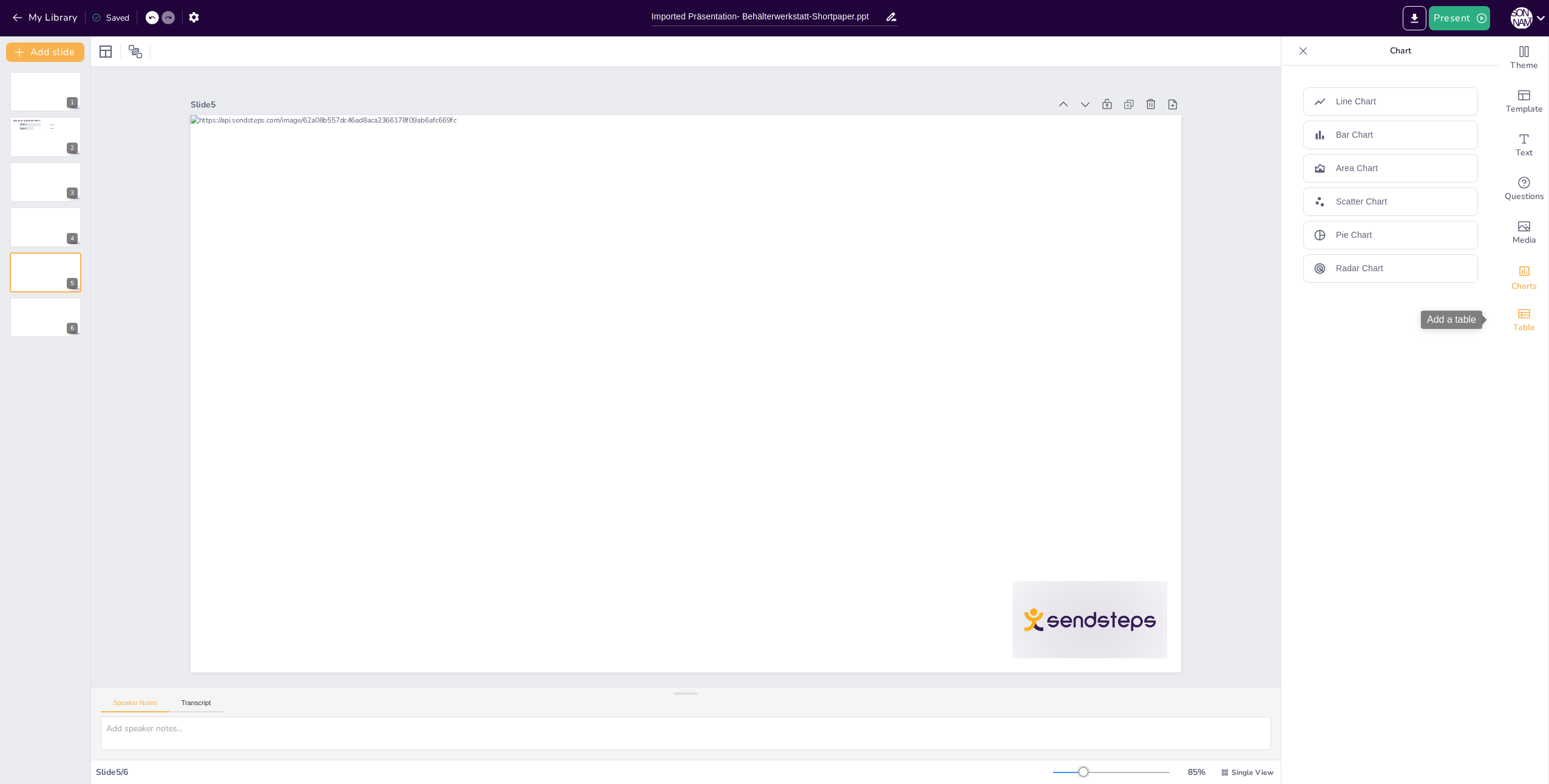
click at [1517, 319] on icon "Add a table" at bounding box center [1524, 313] width 15 height 15
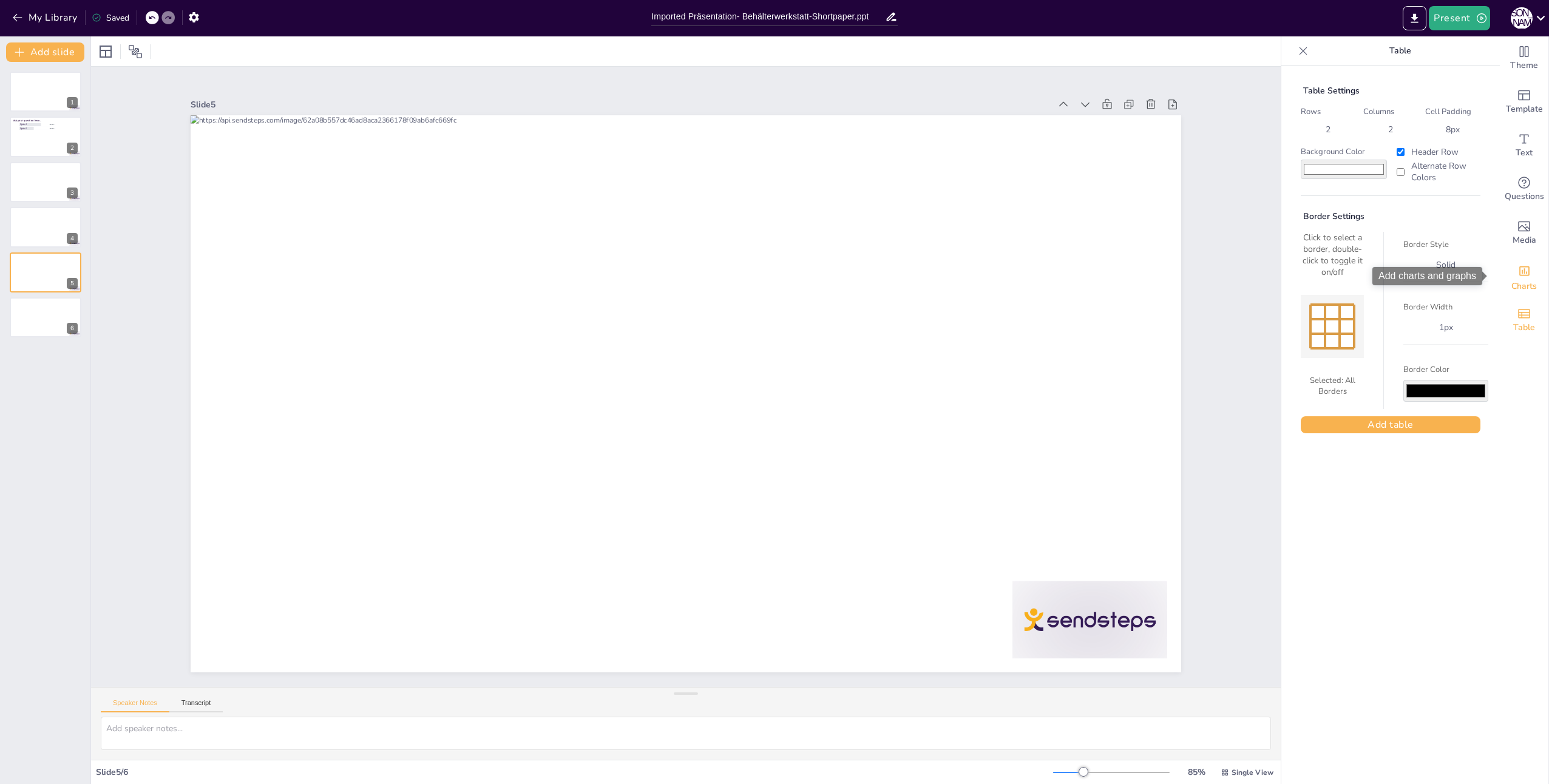
click at [1519, 274] on icon "Add charts and graphs" at bounding box center [1524, 271] width 10 height 9
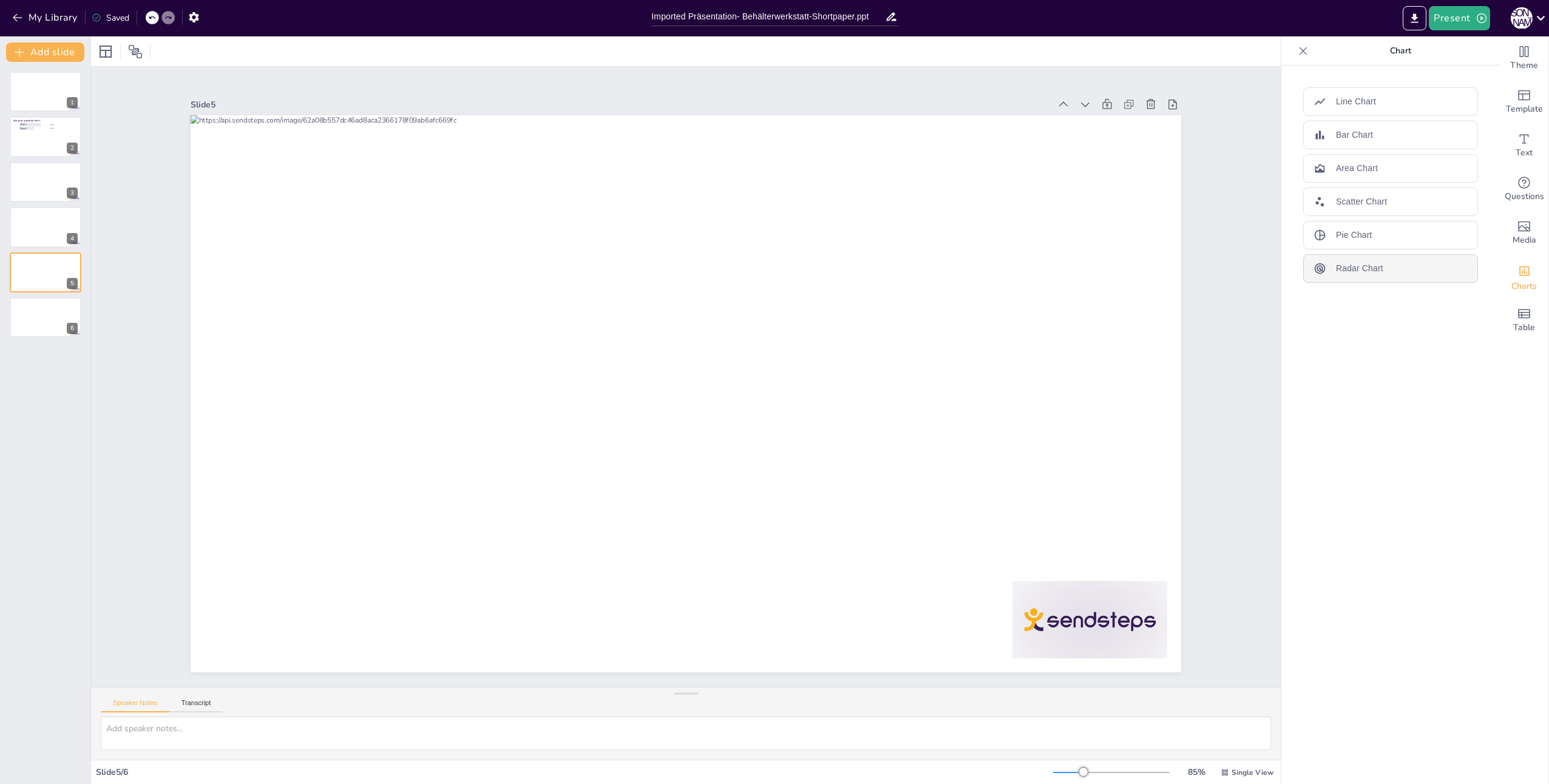
click at [1370, 270] on p "Radar Chart" at bounding box center [1359, 268] width 47 height 13
